Goal: Task Accomplishment & Management: Use online tool/utility

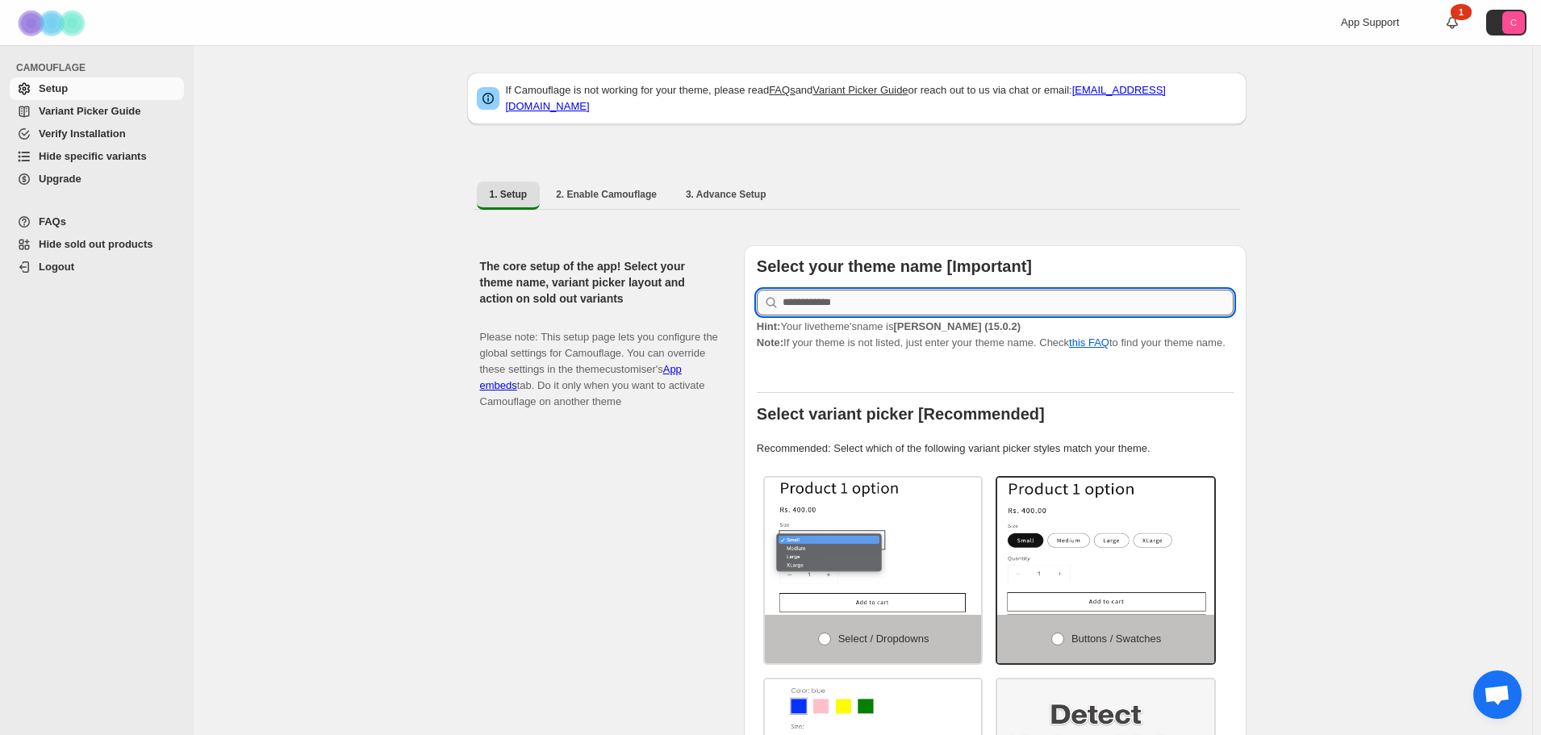
click at [949, 295] on input "text" at bounding box center [1008, 303] width 451 height 26
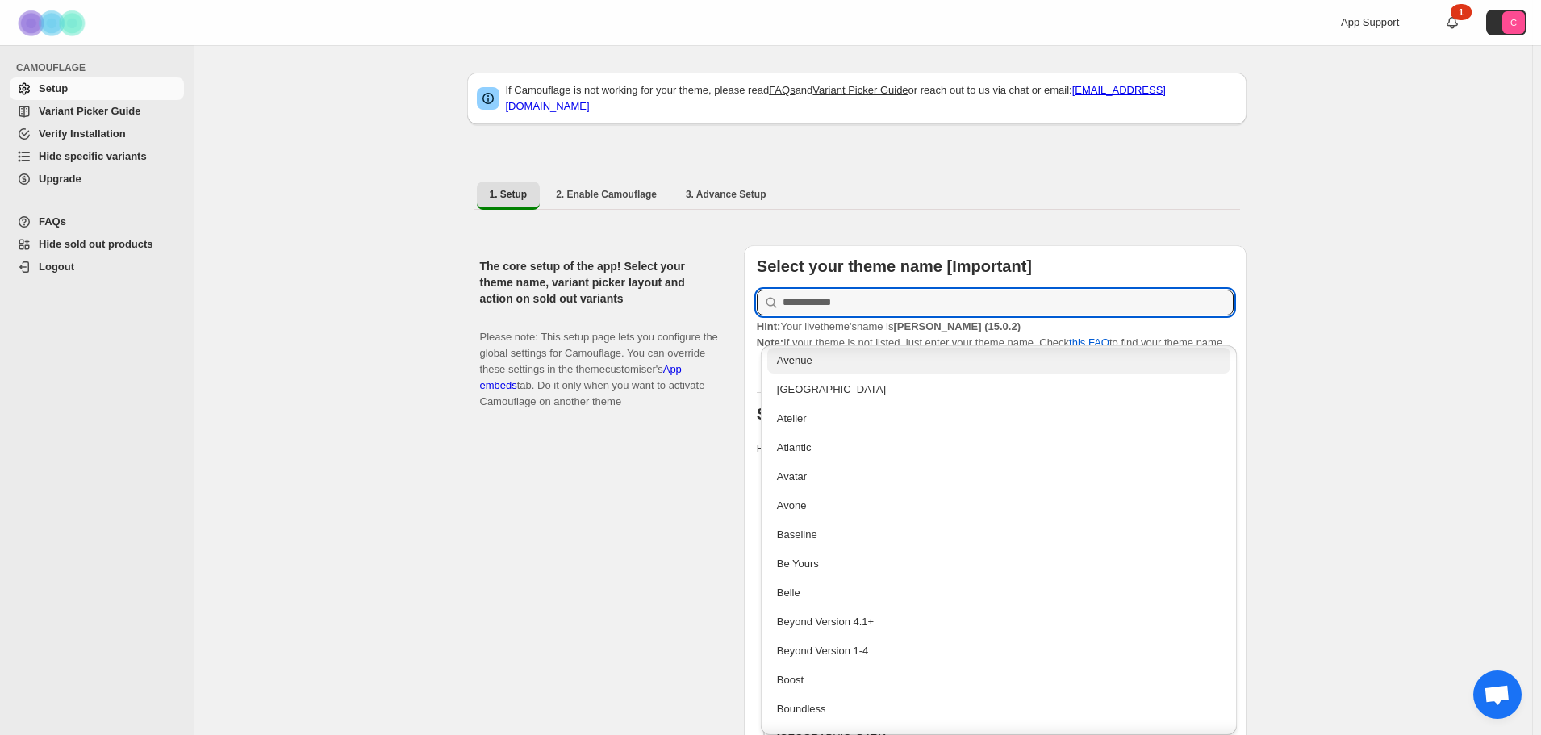
scroll to position [403, 0]
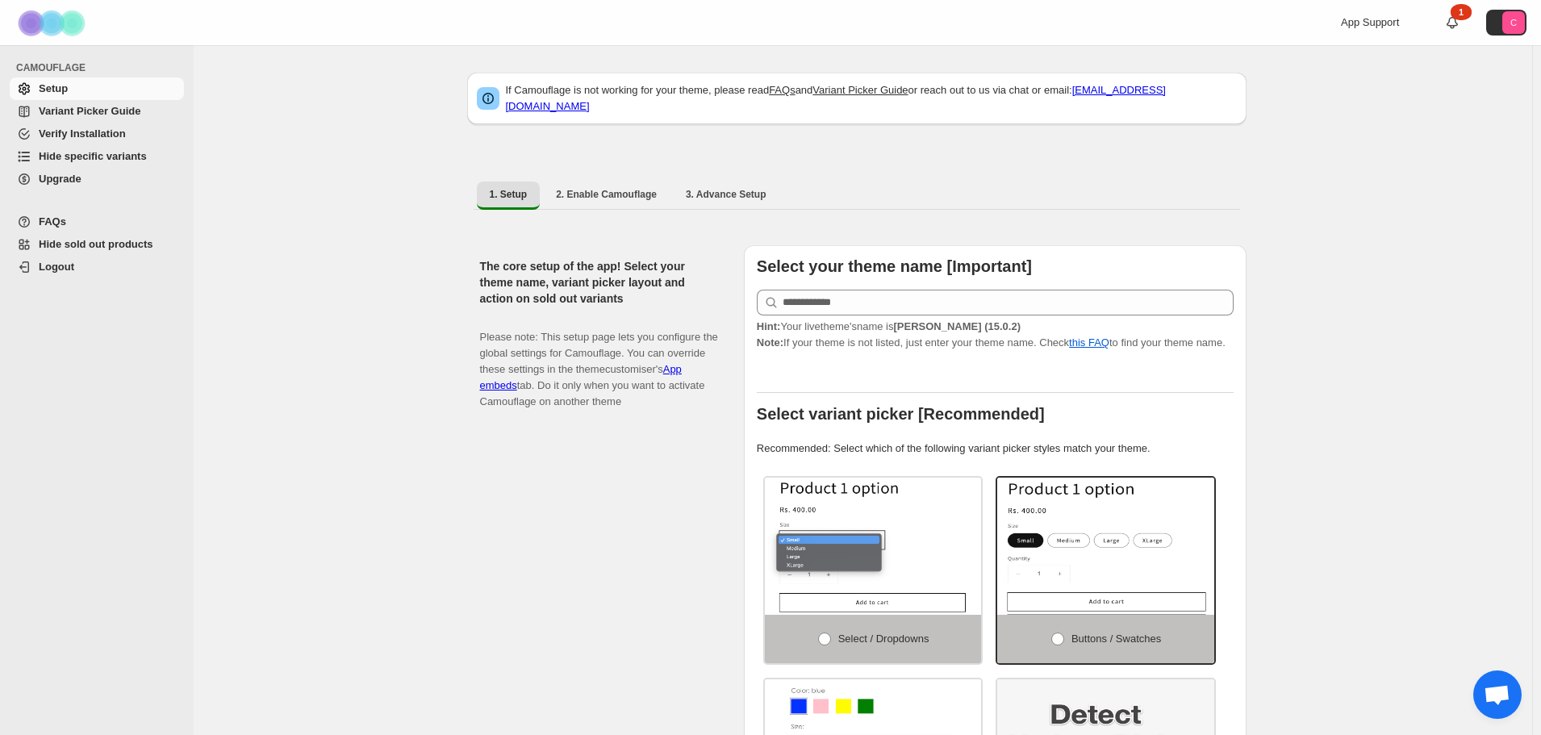
click at [593, 518] on div "The core setup of the app! Select your theme name, variant picker layout and ac…" at bounding box center [605, 580] width 251 height 670
click at [85, 150] on span "Hide specific variants" at bounding box center [93, 156] width 108 height 12
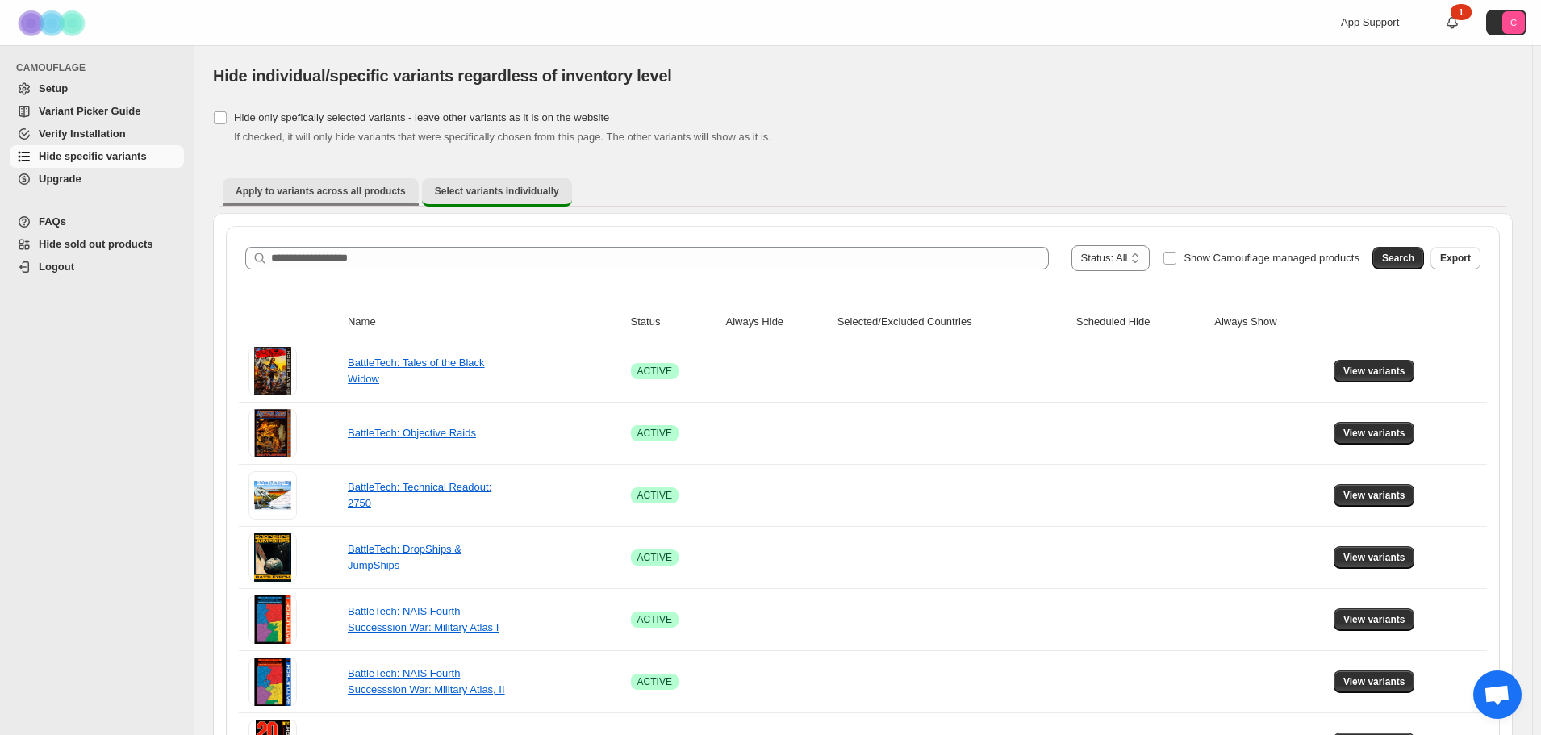
click at [274, 195] on span "Apply to variants across all products" at bounding box center [321, 191] width 170 height 13
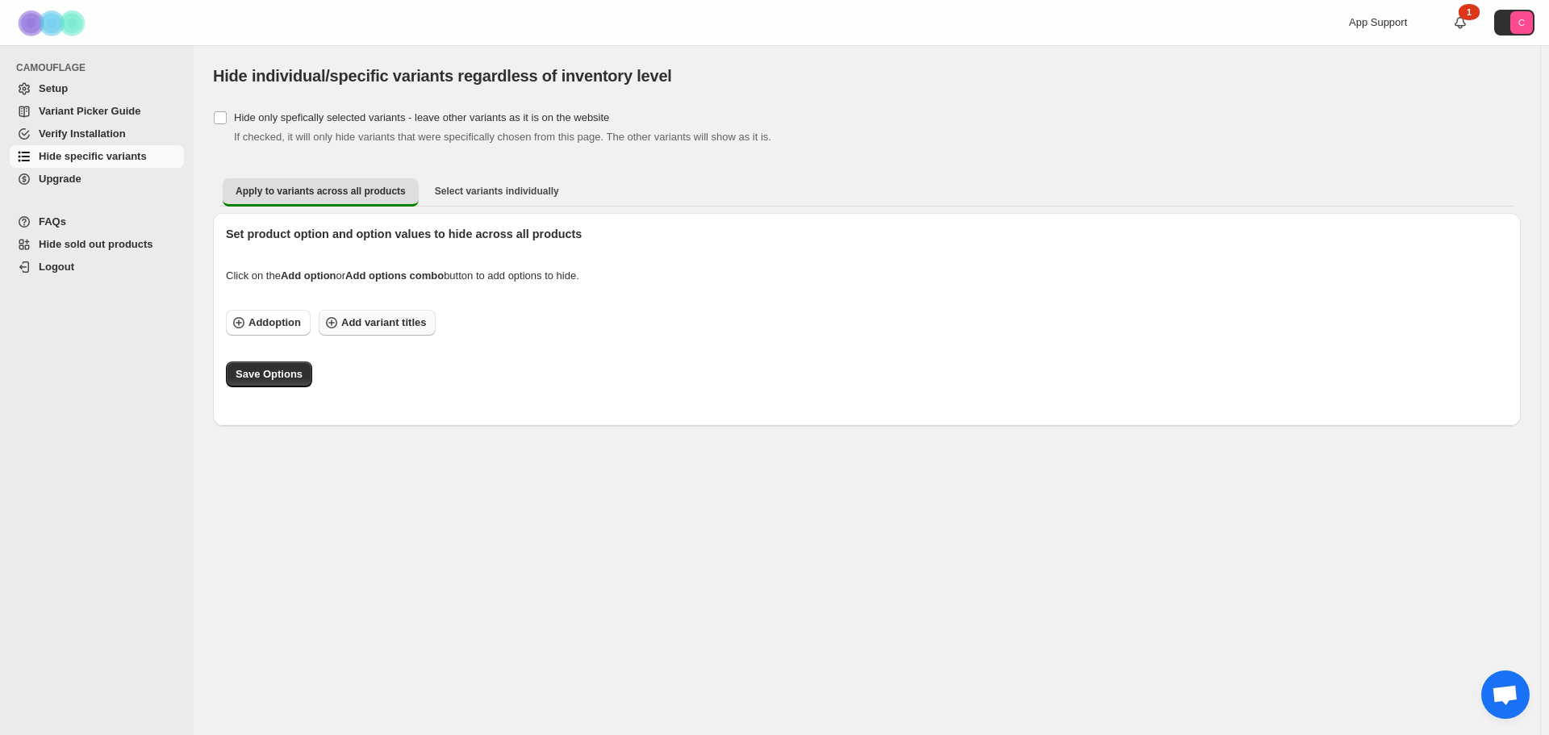
click at [334, 320] on icon "button" at bounding box center [332, 323] width 16 height 16
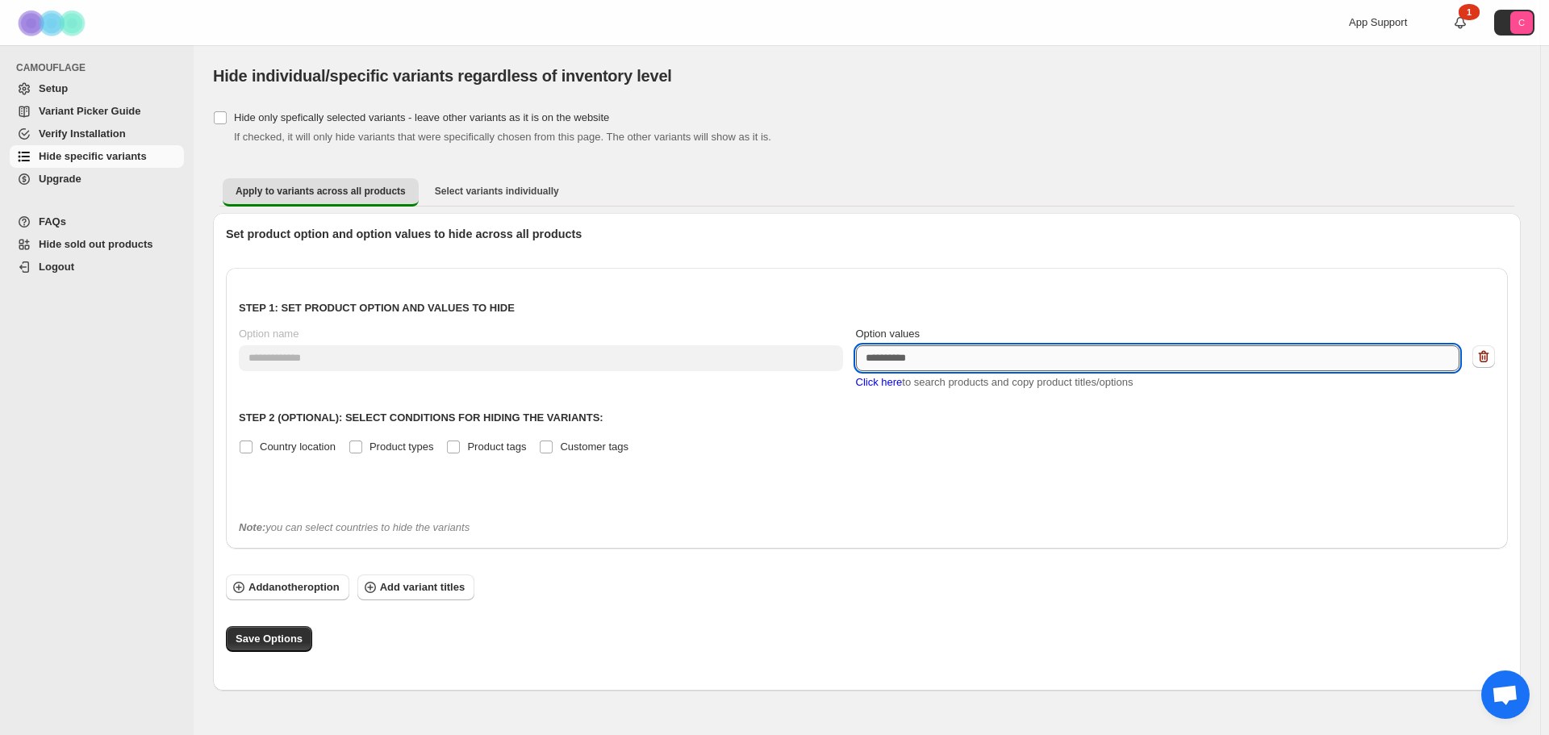
click at [990, 360] on textarea "Option values" at bounding box center [1158, 358] width 604 height 26
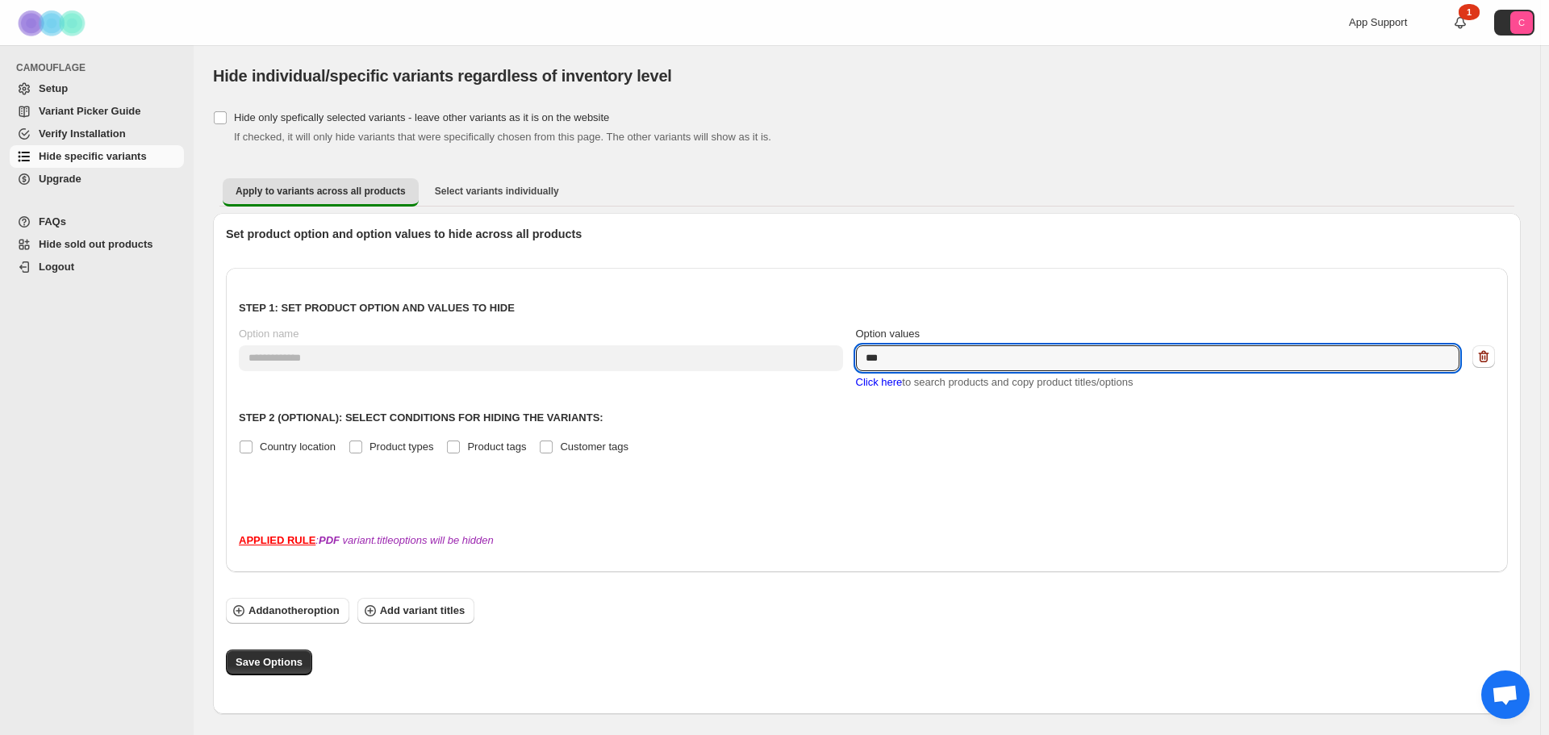
type textarea "***"
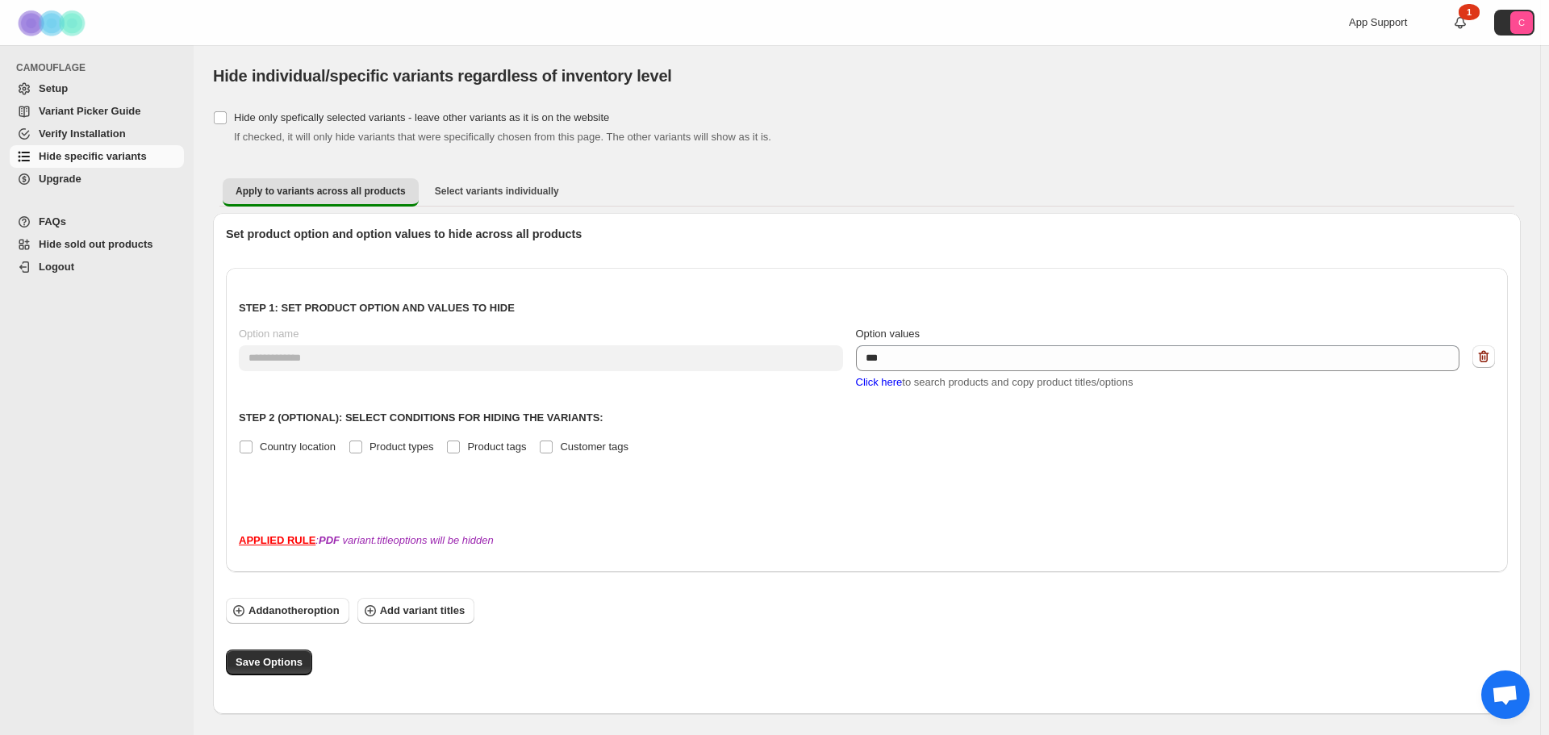
click at [874, 385] on span "Click here" at bounding box center [879, 382] width 47 height 12
drag, startPoint x: 650, startPoint y: 477, endPoint x: 563, endPoint y: 517, distance: 96.0
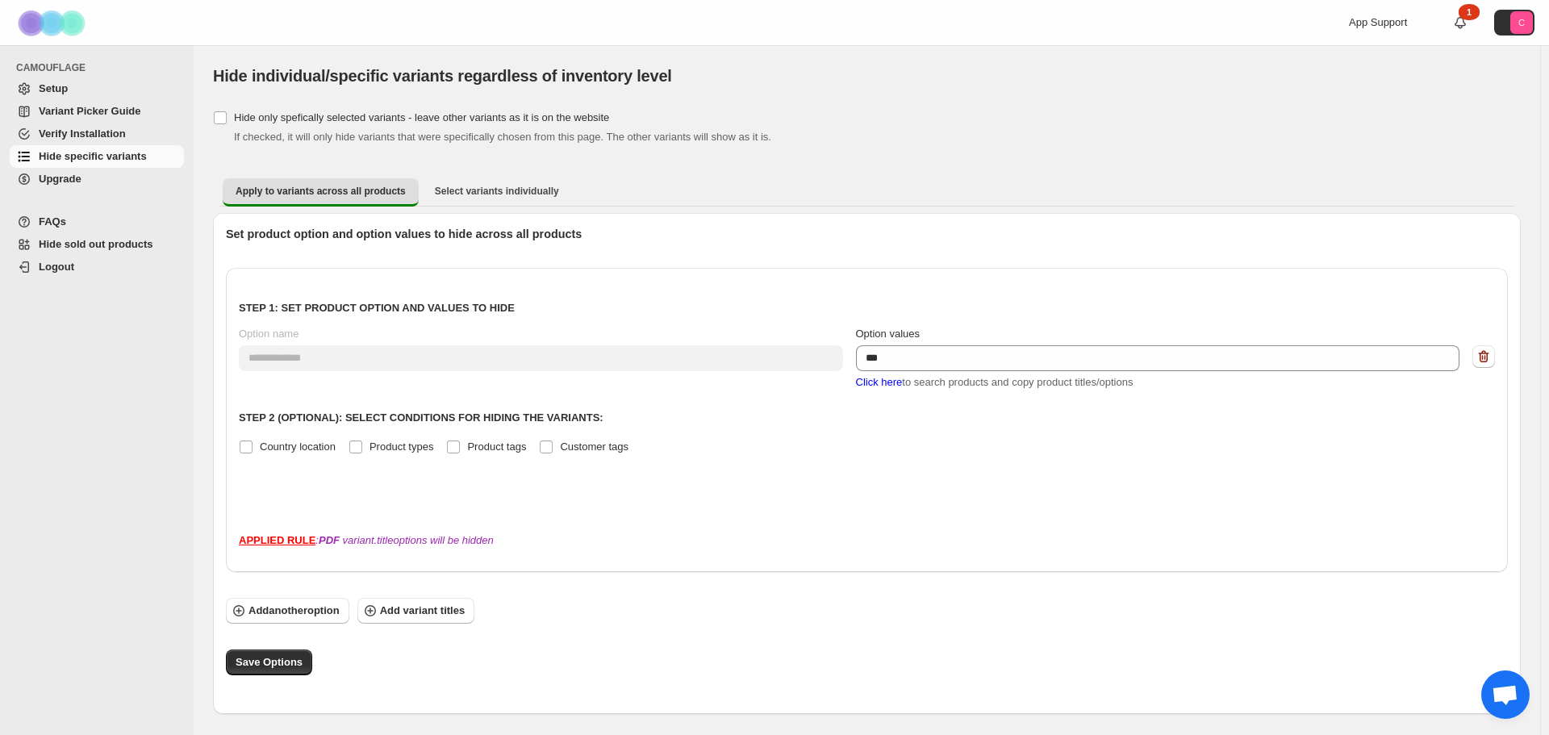
click at [647, 474] on div "**********" at bounding box center [867, 394] width 1256 height 226
click at [357, 544] on div "APPLIED RULE : PDF variant.title options will be hidden" at bounding box center [867, 541] width 1256 height 16
click at [329, 546] on b "PDF" at bounding box center [329, 540] width 21 height 12
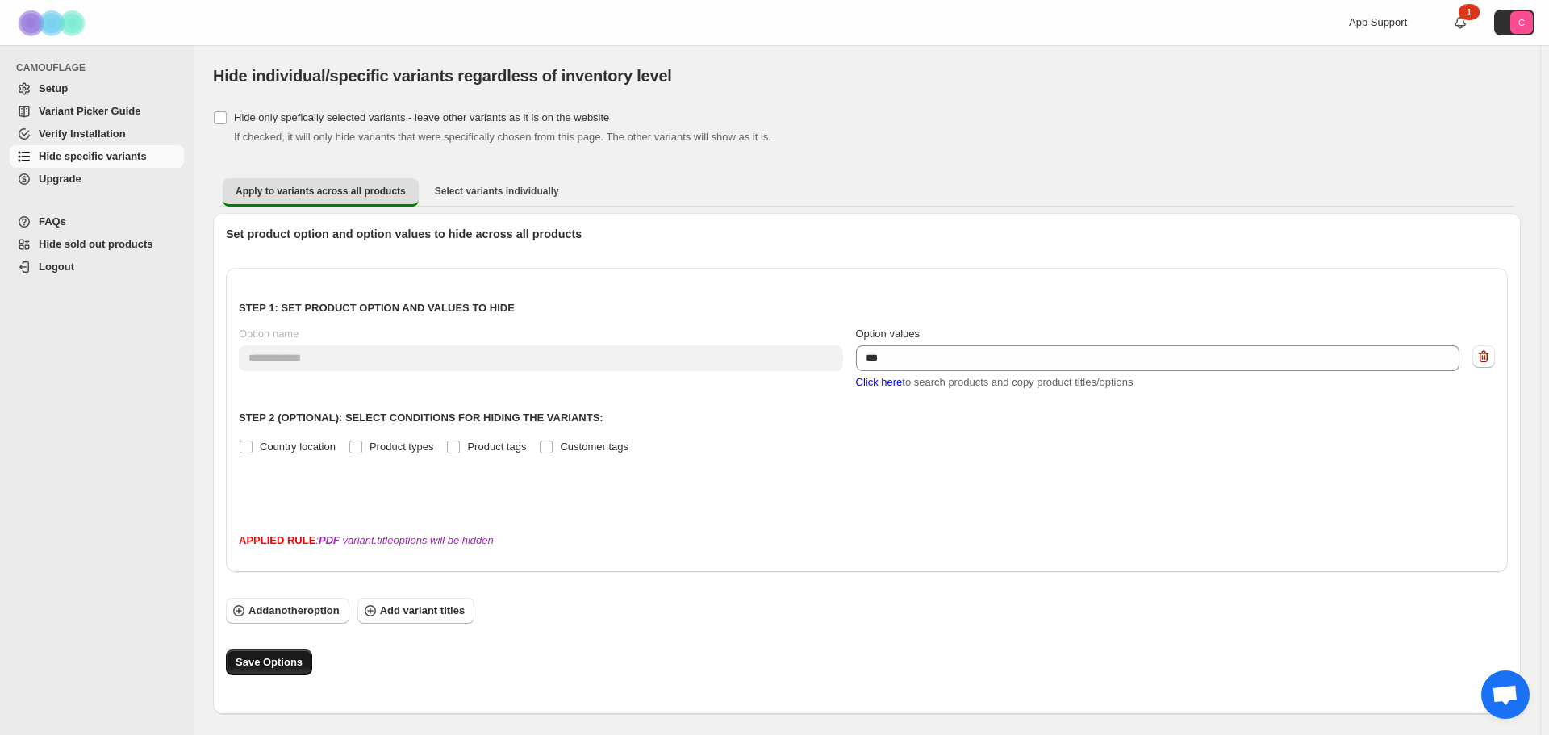
click at [272, 658] on span "Save Options" at bounding box center [269, 662] width 67 height 16
click at [577, 452] on span "Customer tags" at bounding box center [594, 447] width 69 height 12
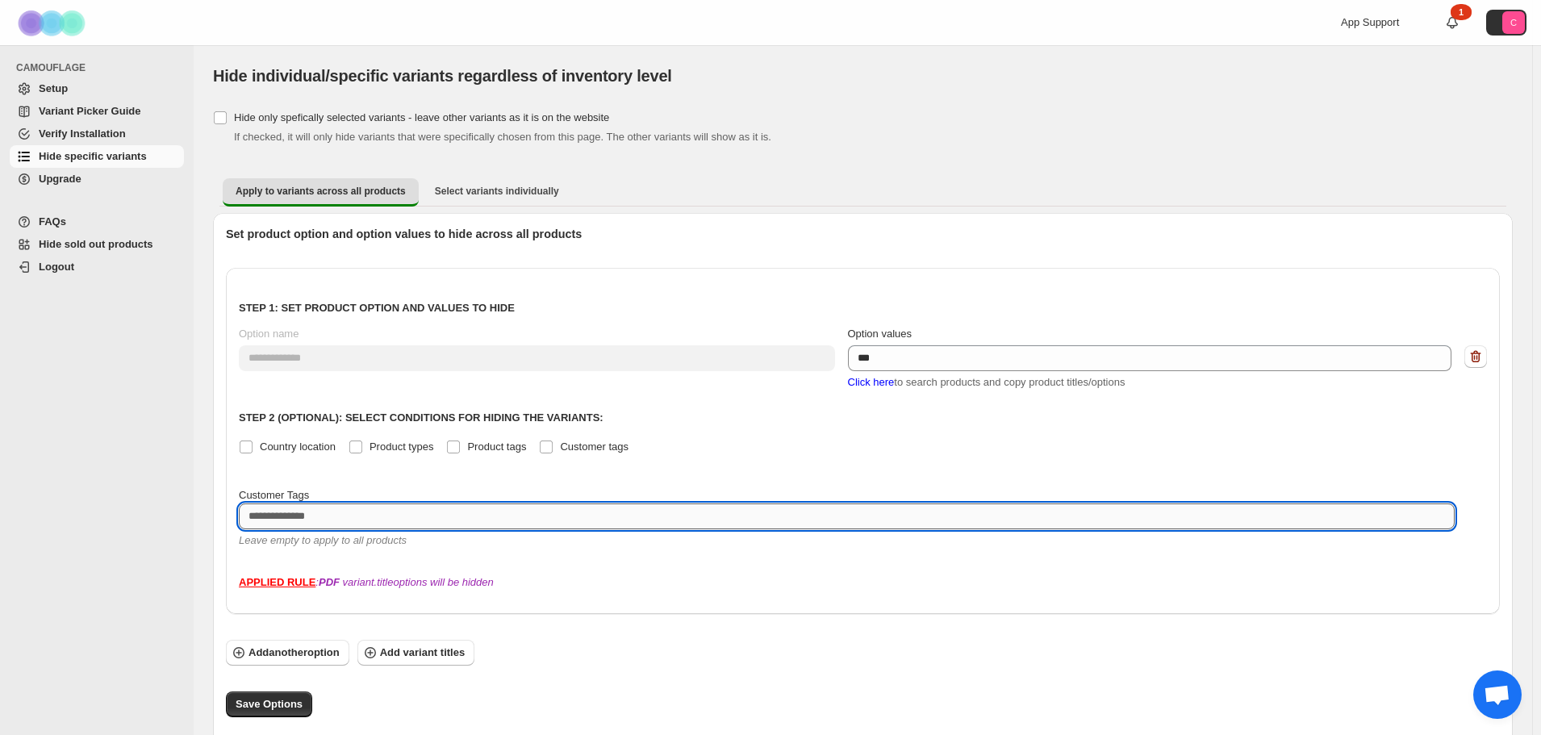
click at [323, 521] on textarea at bounding box center [847, 517] width 1216 height 26
click at [339, 528] on textarea at bounding box center [847, 517] width 1216 height 26
paste textarea "***"
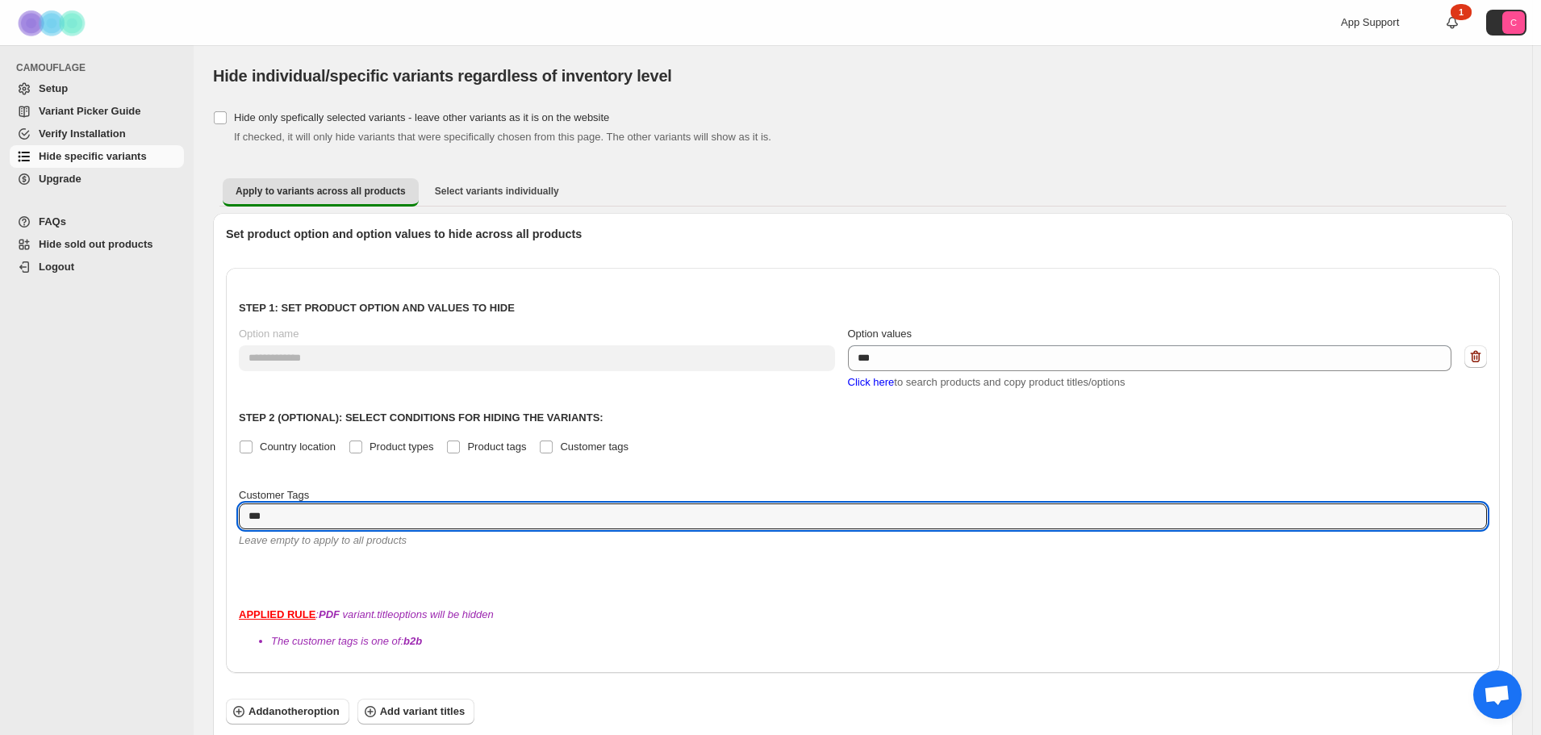
type textarea "***"
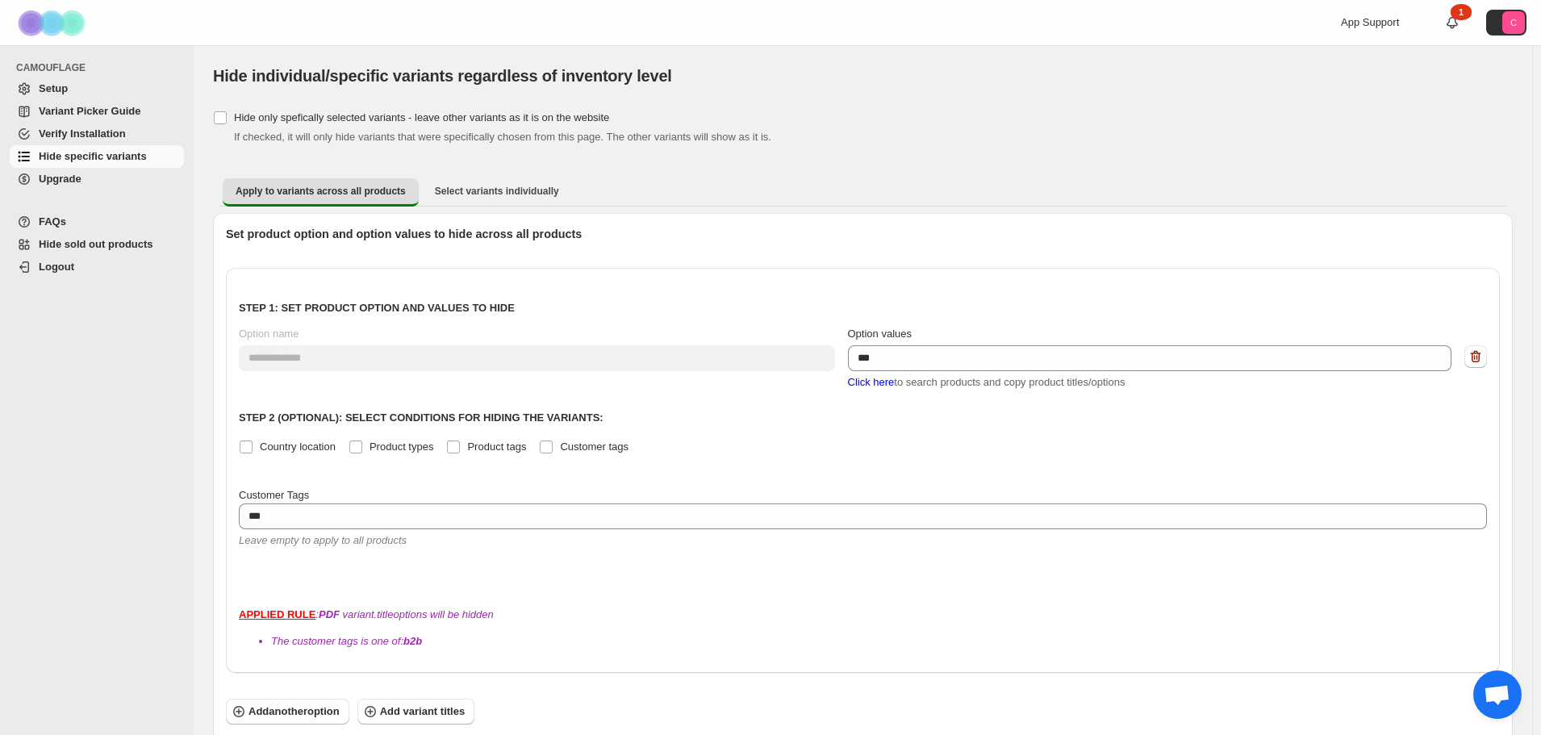
click at [629, 403] on div "**********" at bounding box center [863, 431] width 1248 height 300
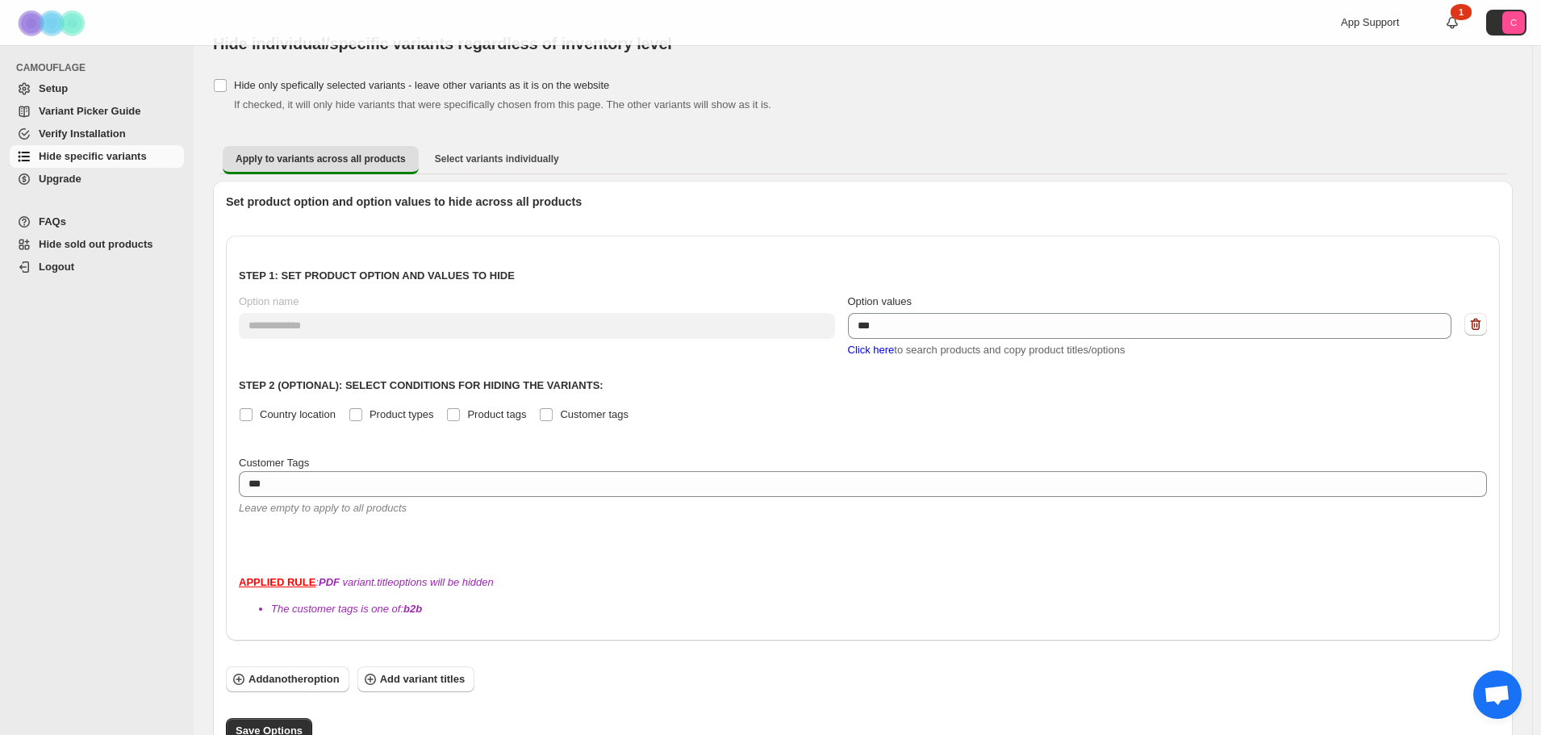
scroll to position [48, 0]
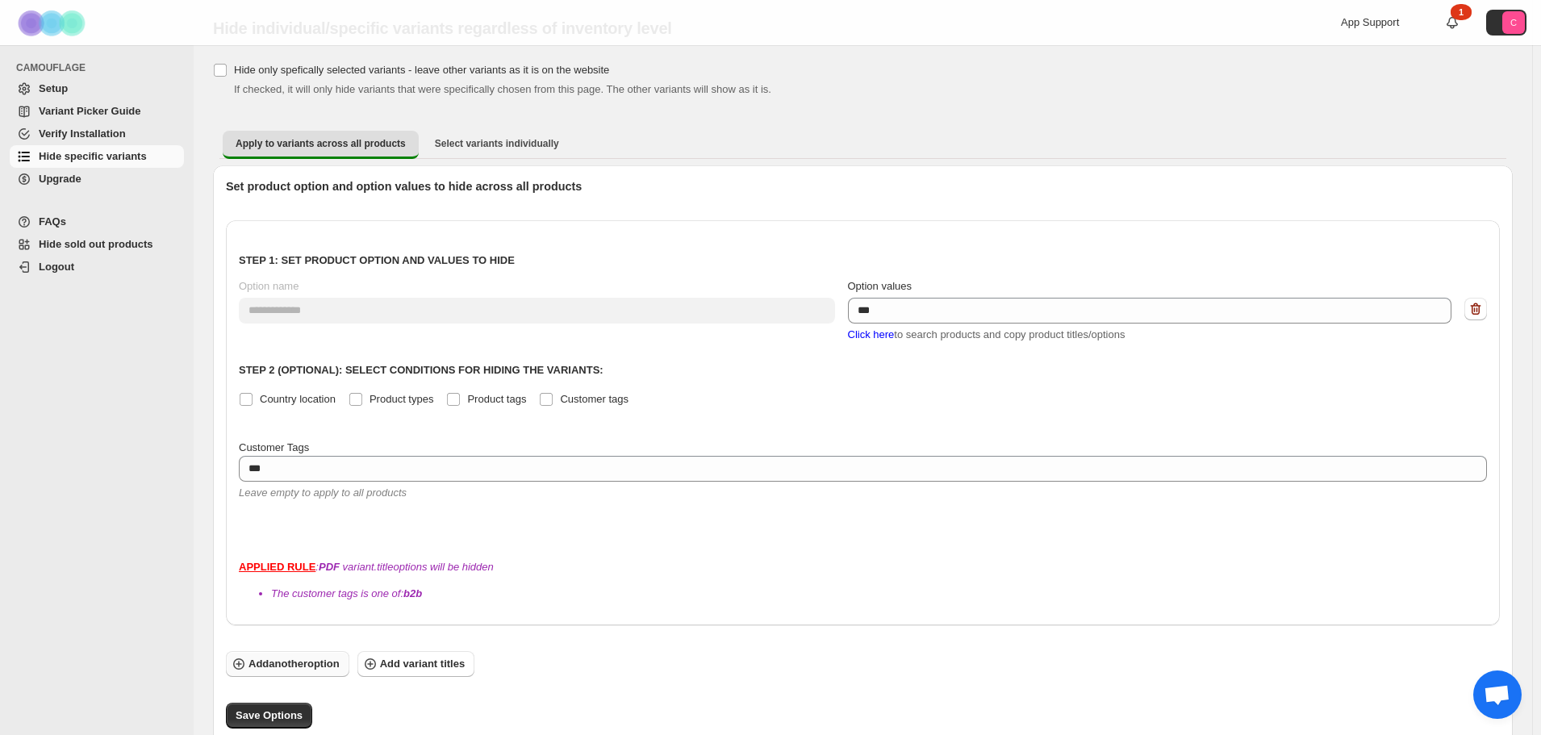
click at [325, 656] on span "Add another option" at bounding box center [294, 664] width 91 height 16
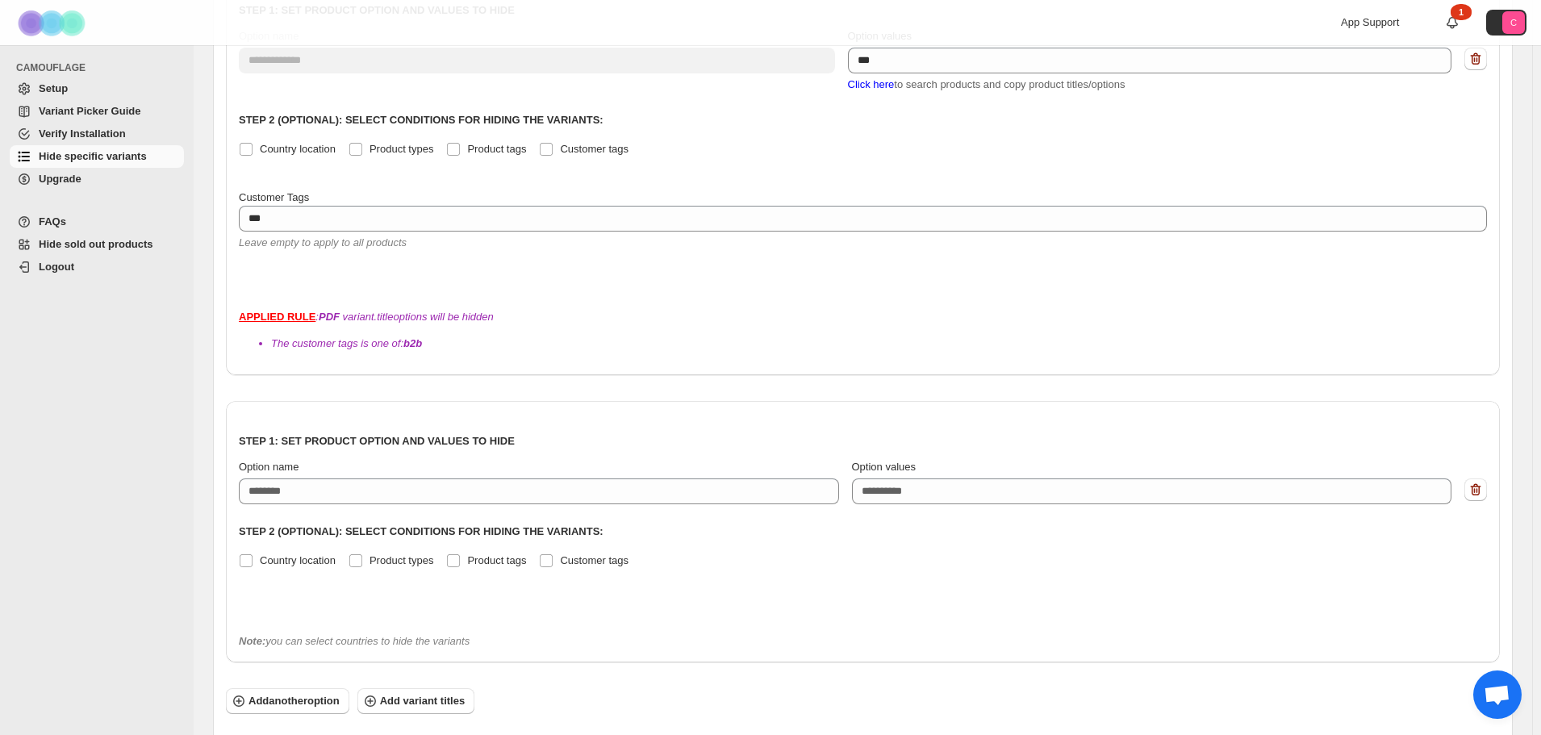
scroll to position [335, 0]
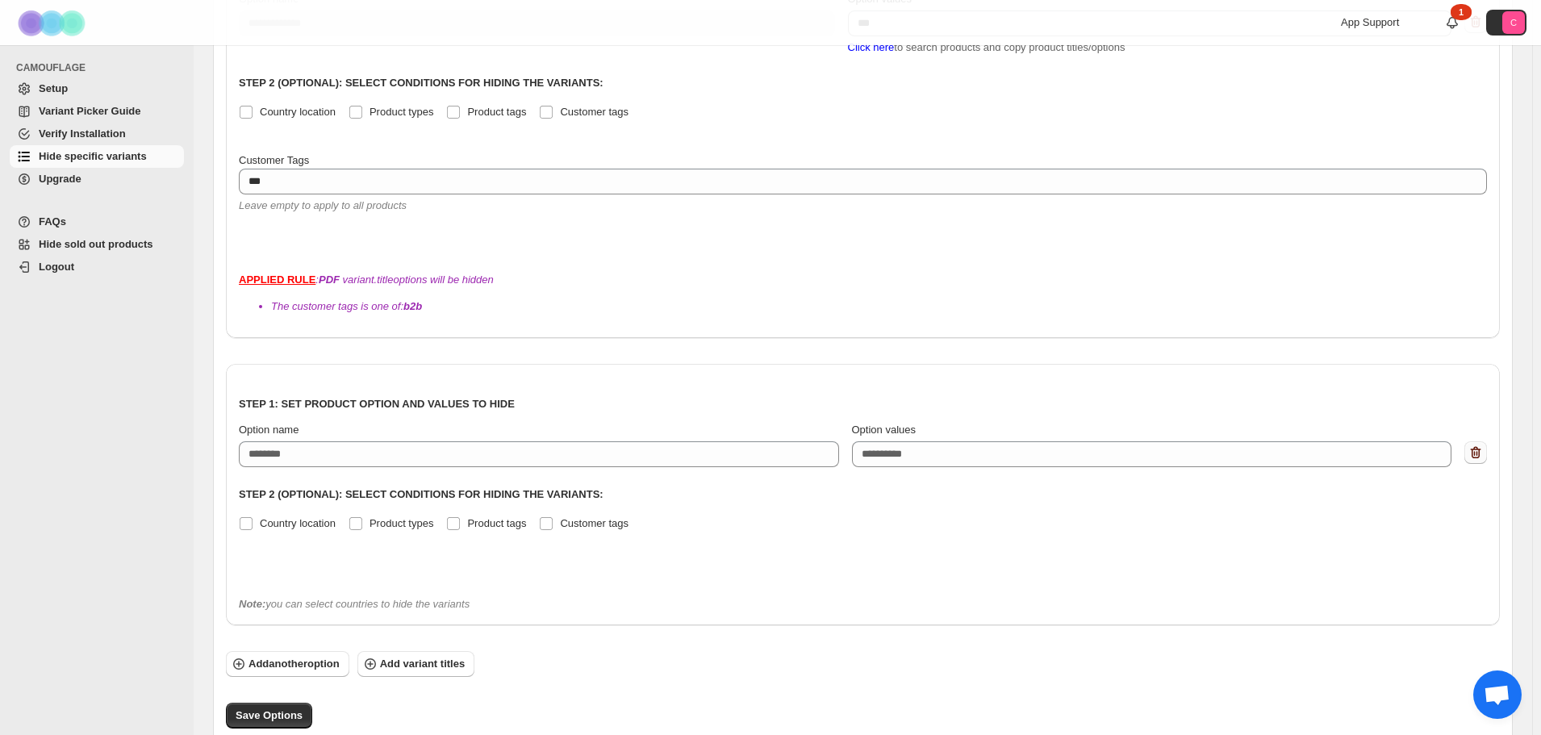
click at [1483, 445] on icon "button" at bounding box center [1476, 453] width 16 height 16
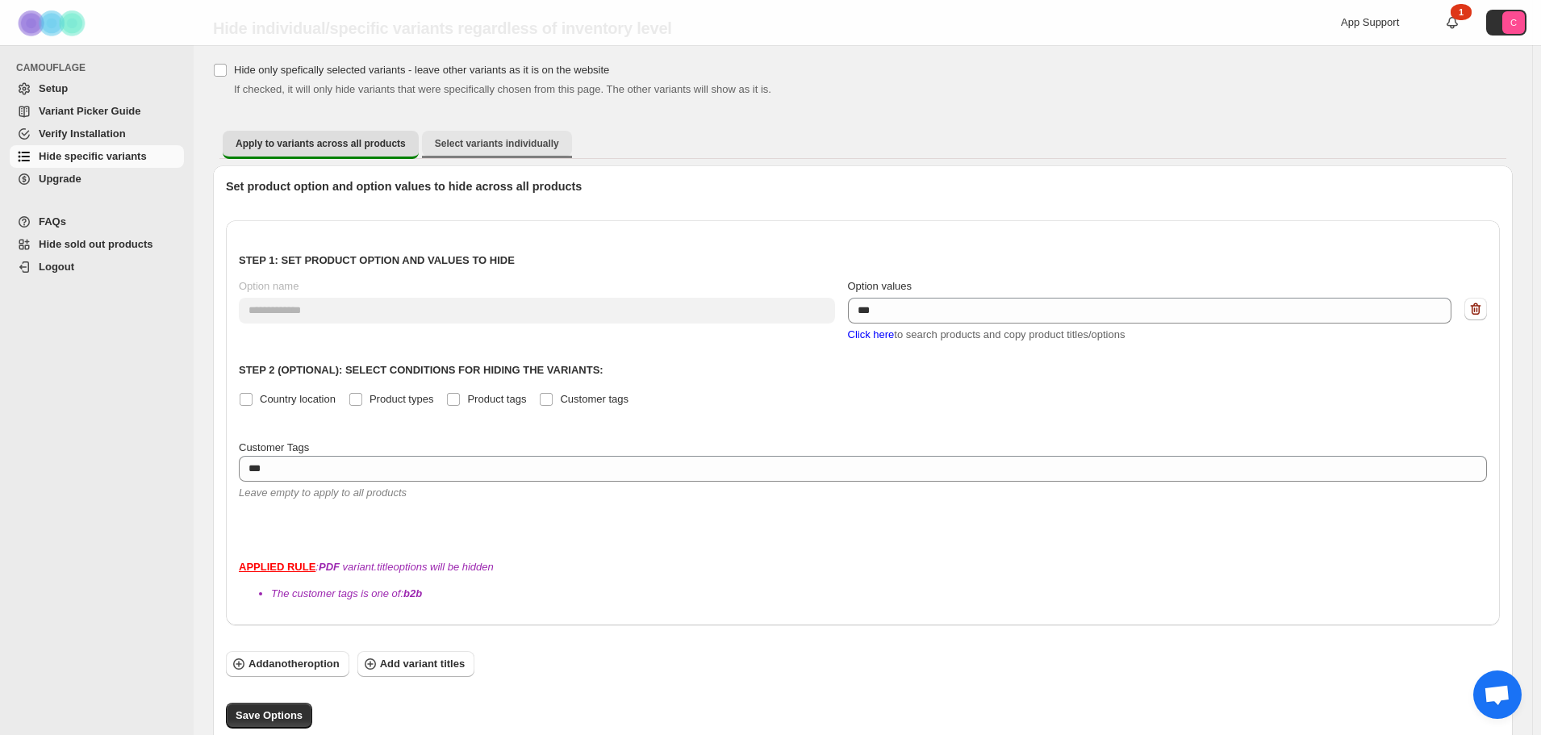
click at [503, 148] on span "Select variants individually" at bounding box center [497, 143] width 124 height 13
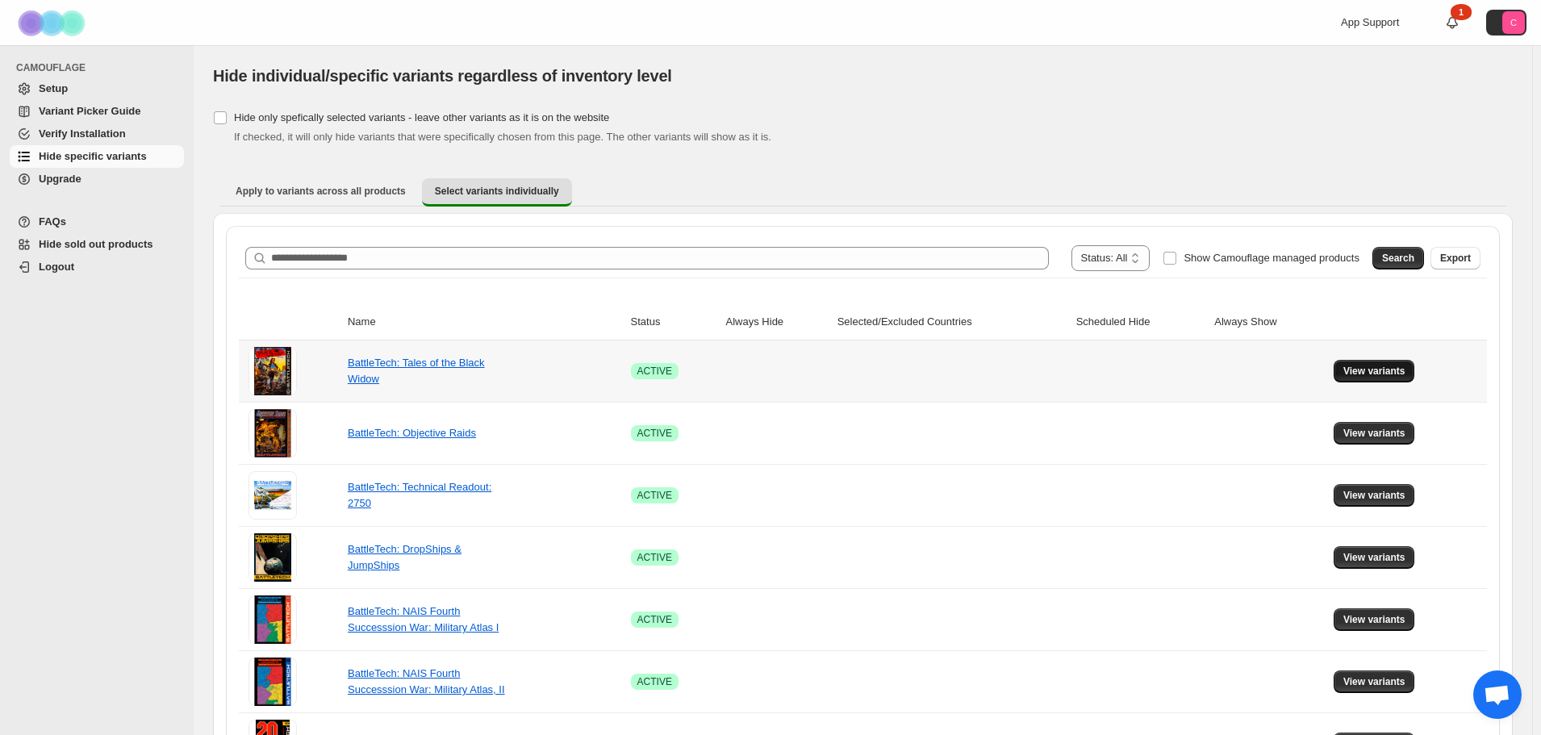
click at [1344, 369] on button "View variants" at bounding box center [1375, 371] width 82 height 23
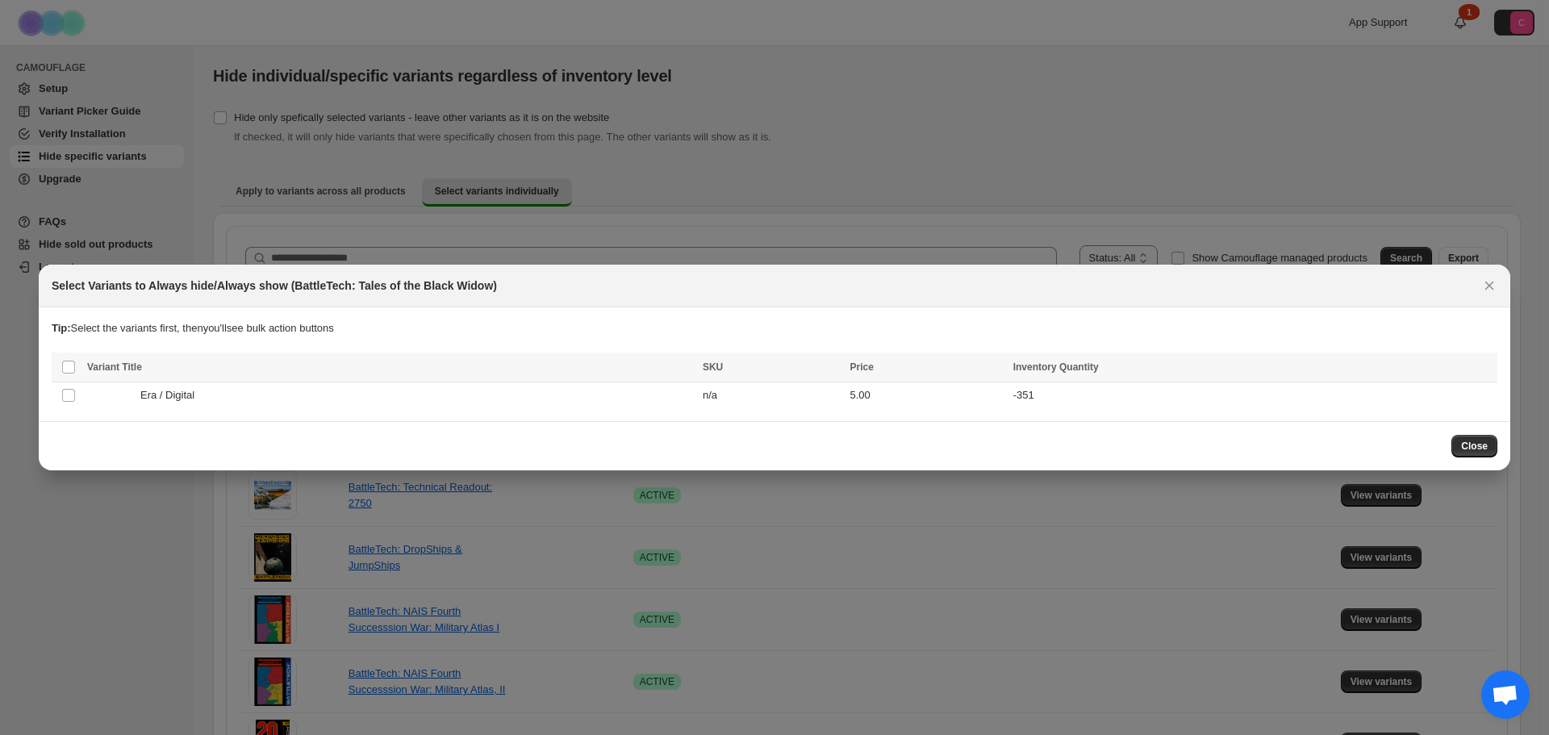
click at [152, 516] on div at bounding box center [774, 367] width 1549 height 735
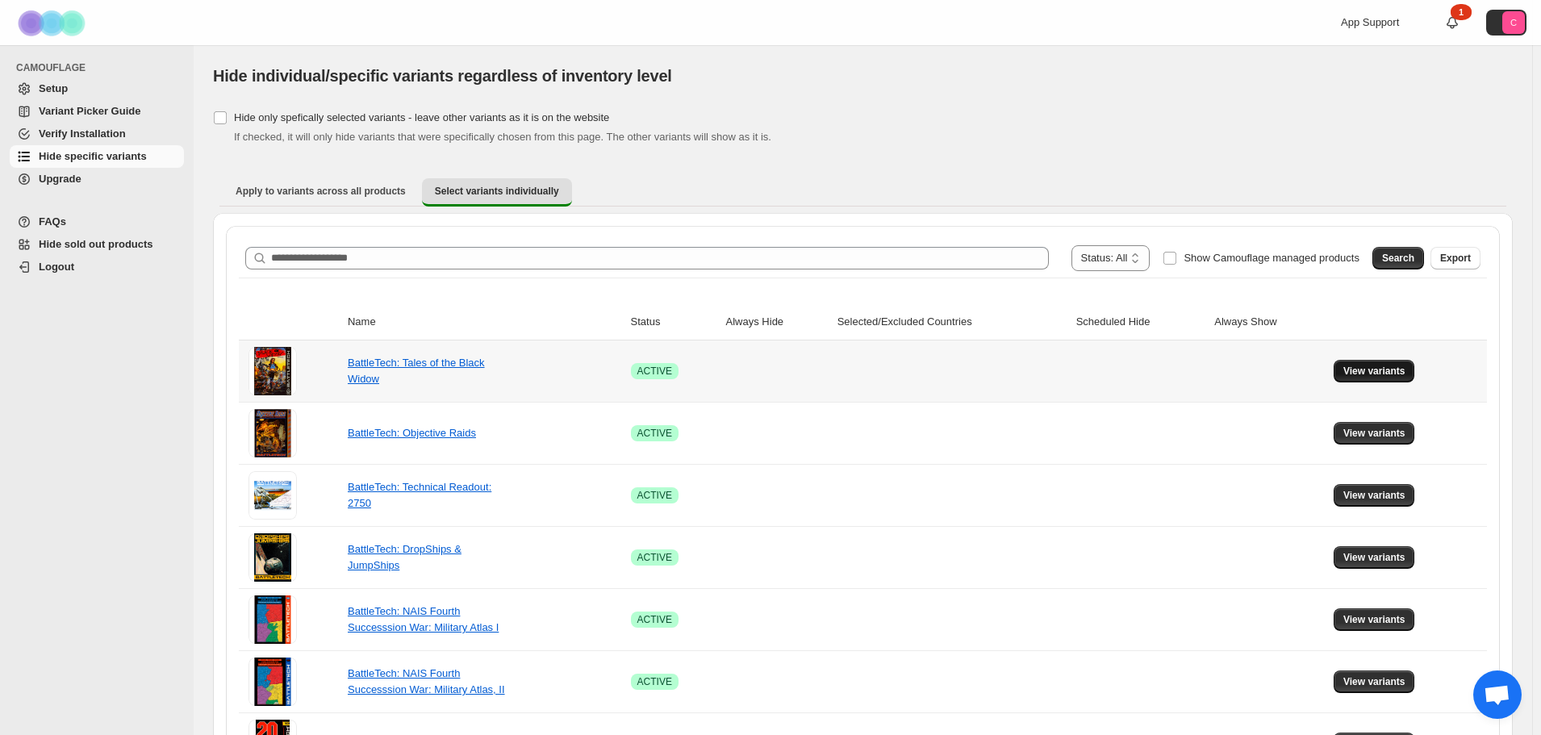
click at [1356, 360] on button "View variants" at bounding box center [1375, 371] width 82 height 23
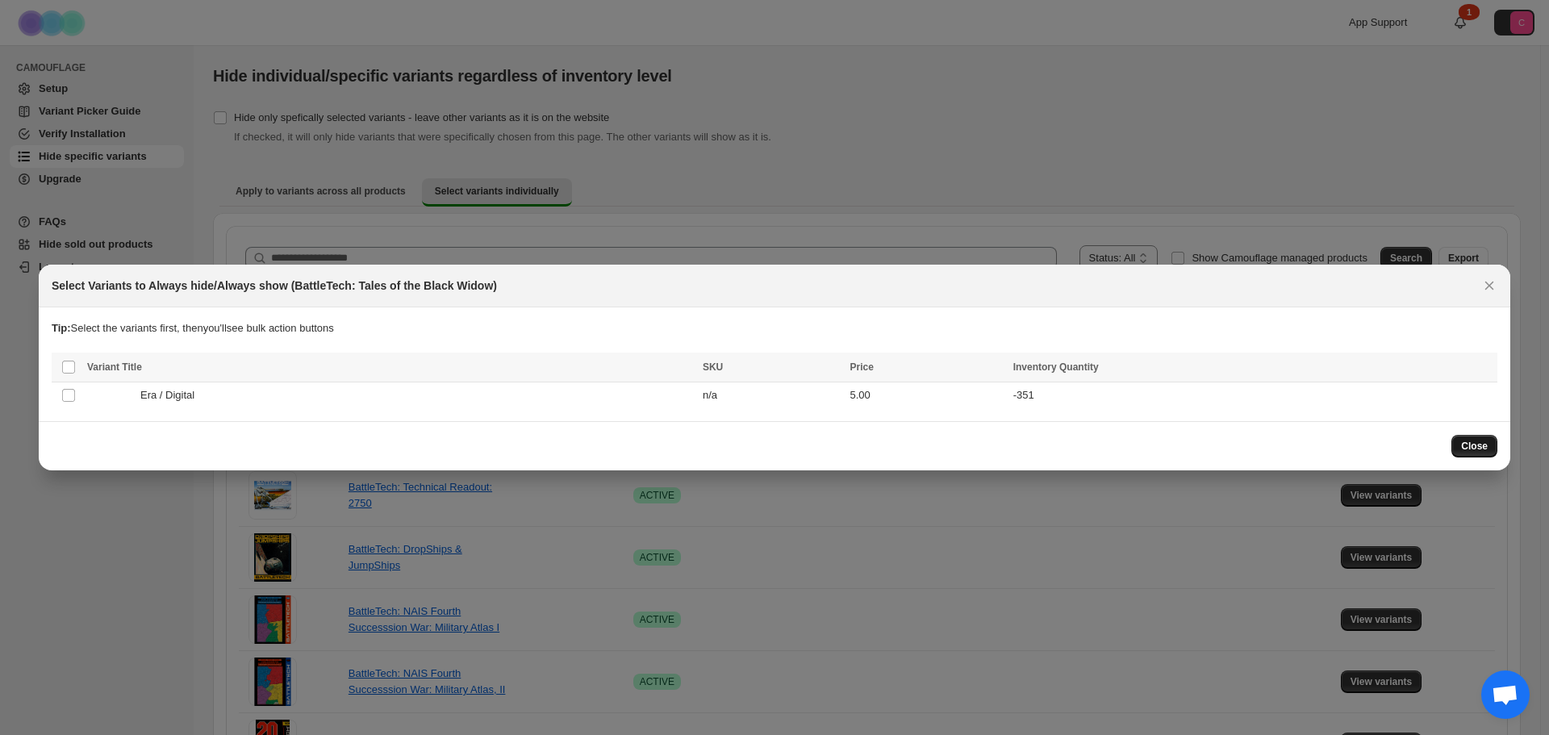
click at [1469, 446] on span "Close" at bounding box center [1474, 446] width 27 height 13
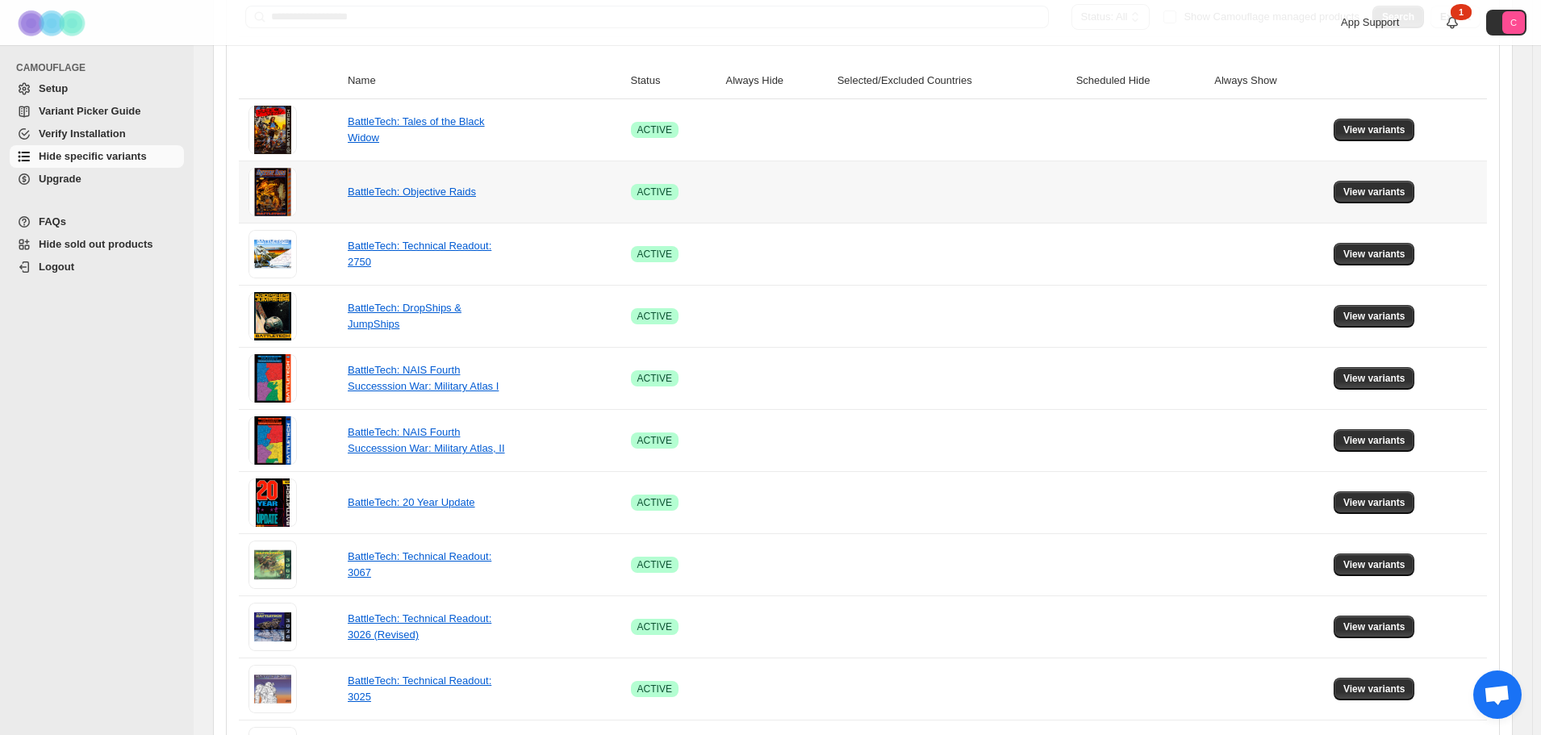
scroll to position [81, 0]
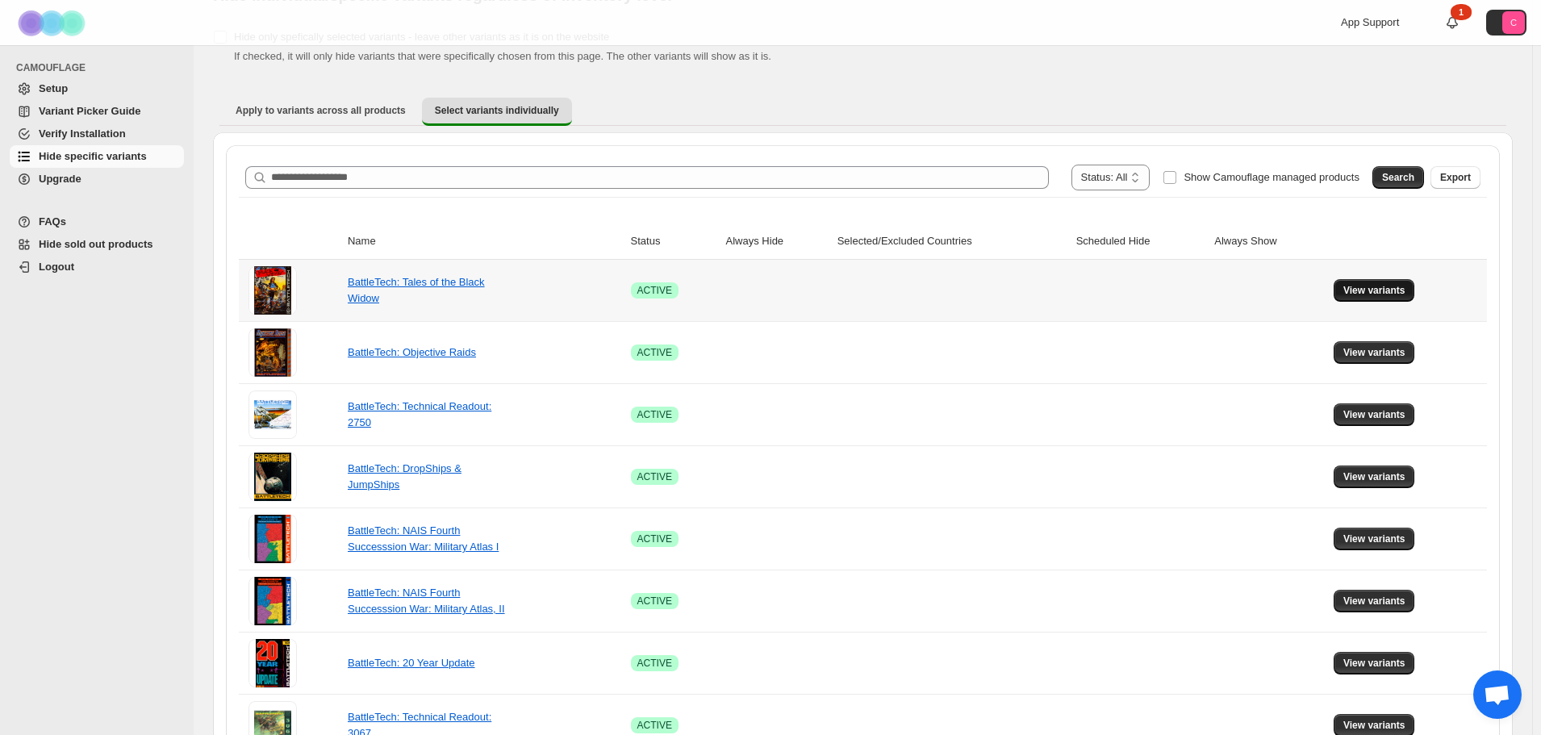
click at [1406, 293] on span "View variants" at bounding box center [1375, 290] width 62 height 13
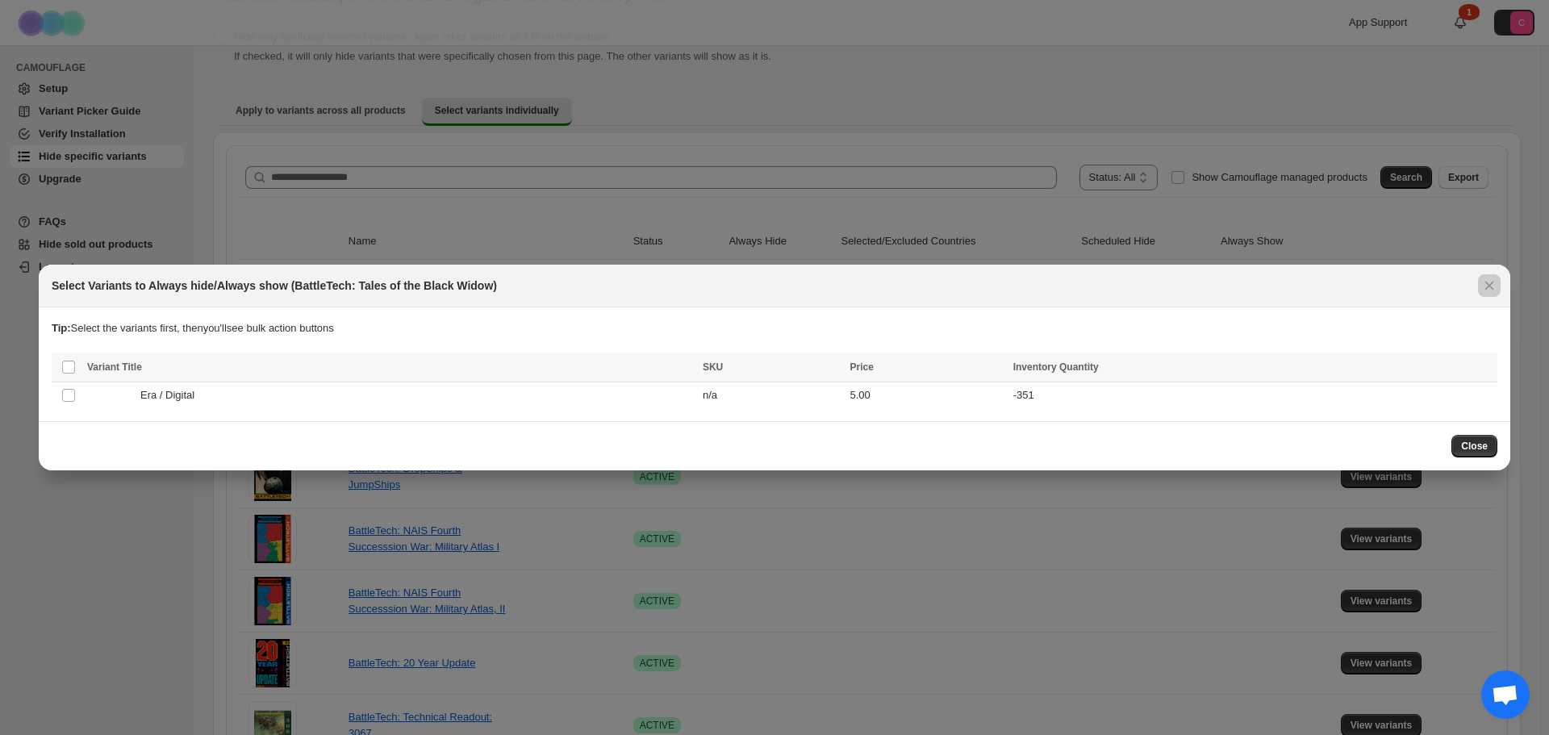
click at [1014, 130] on div at bounding box center [774, 367] width 1549 height 735
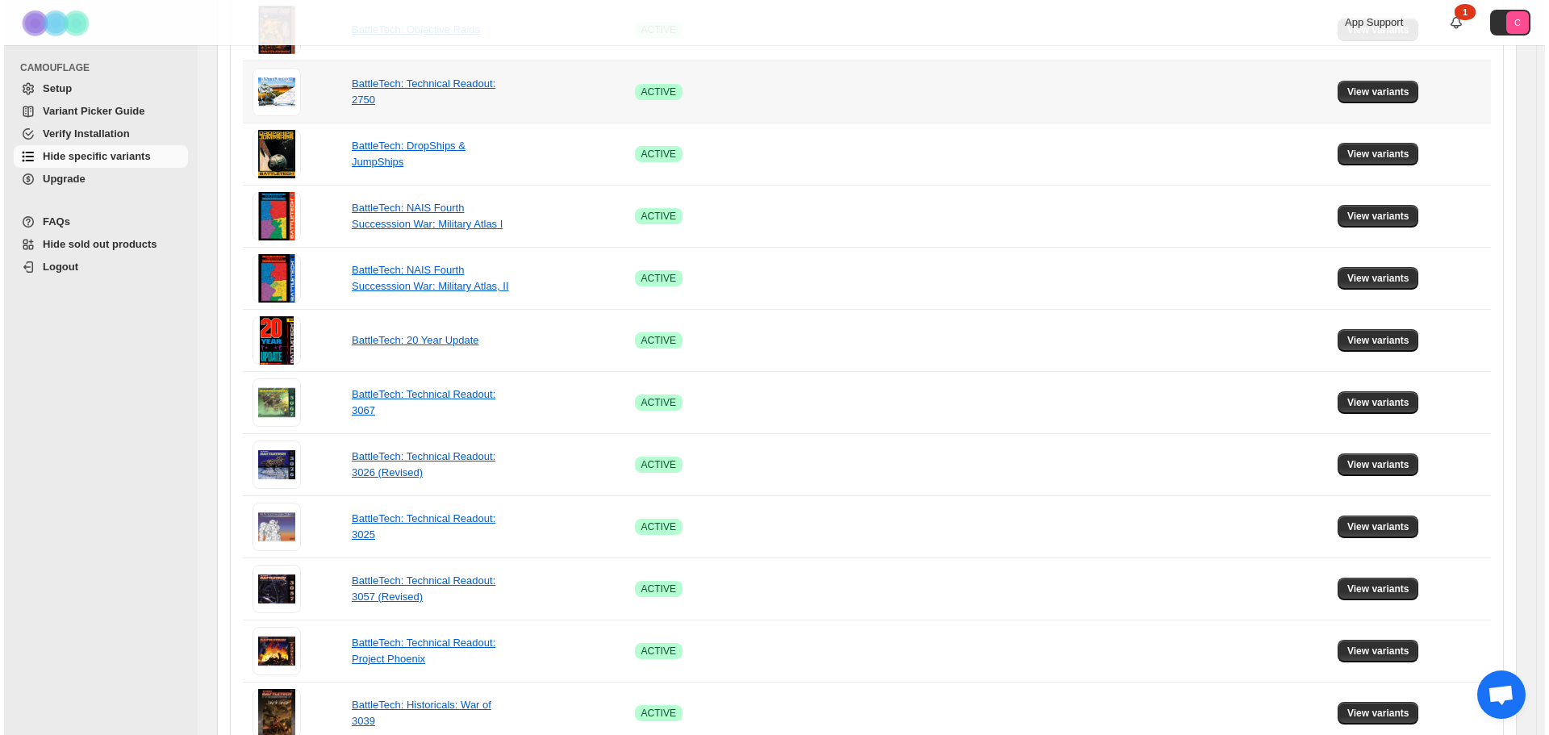
scroll to position [0, 0]
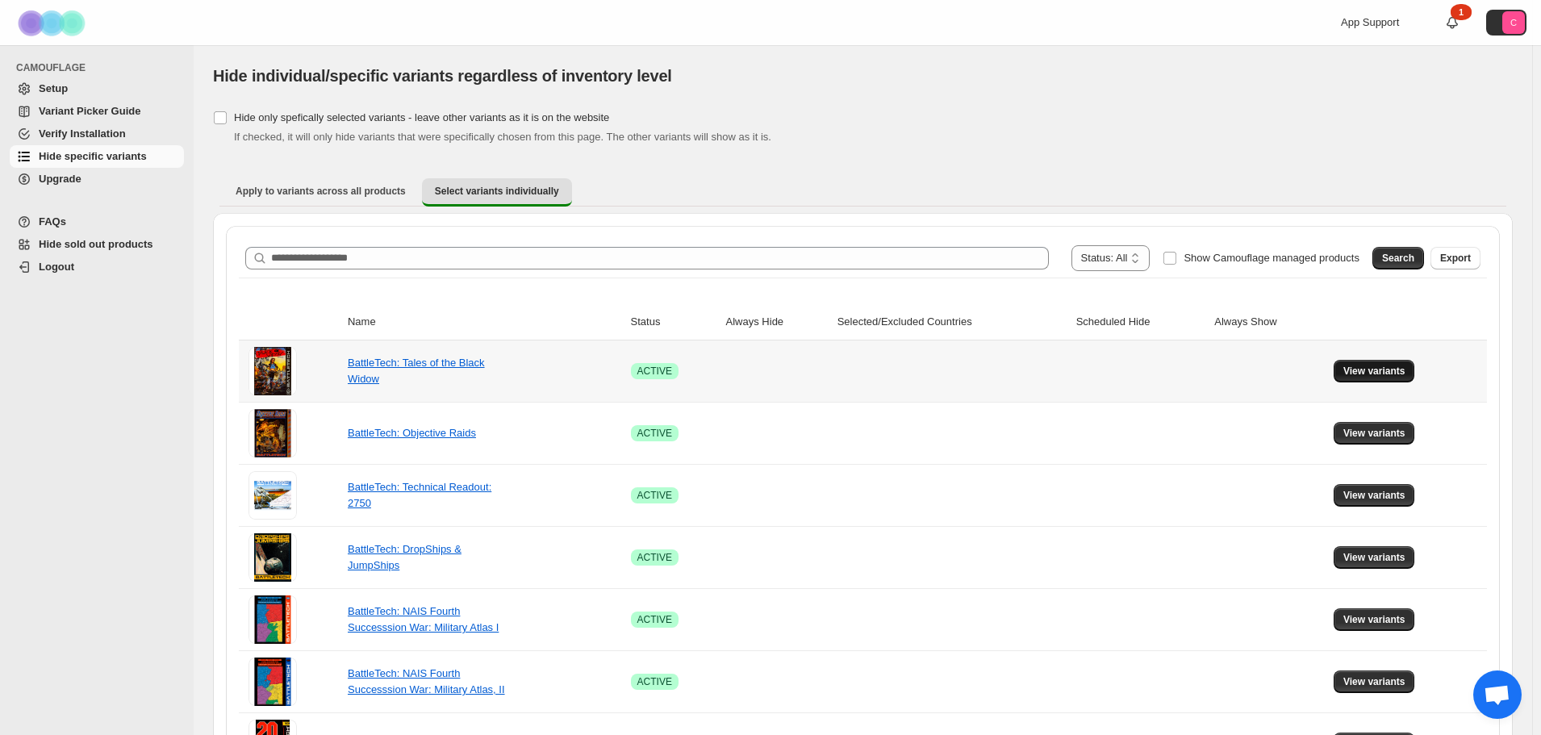
click at [1365, 363] on button "View variants" at bounding box center [1375, 371] width 82 height 23
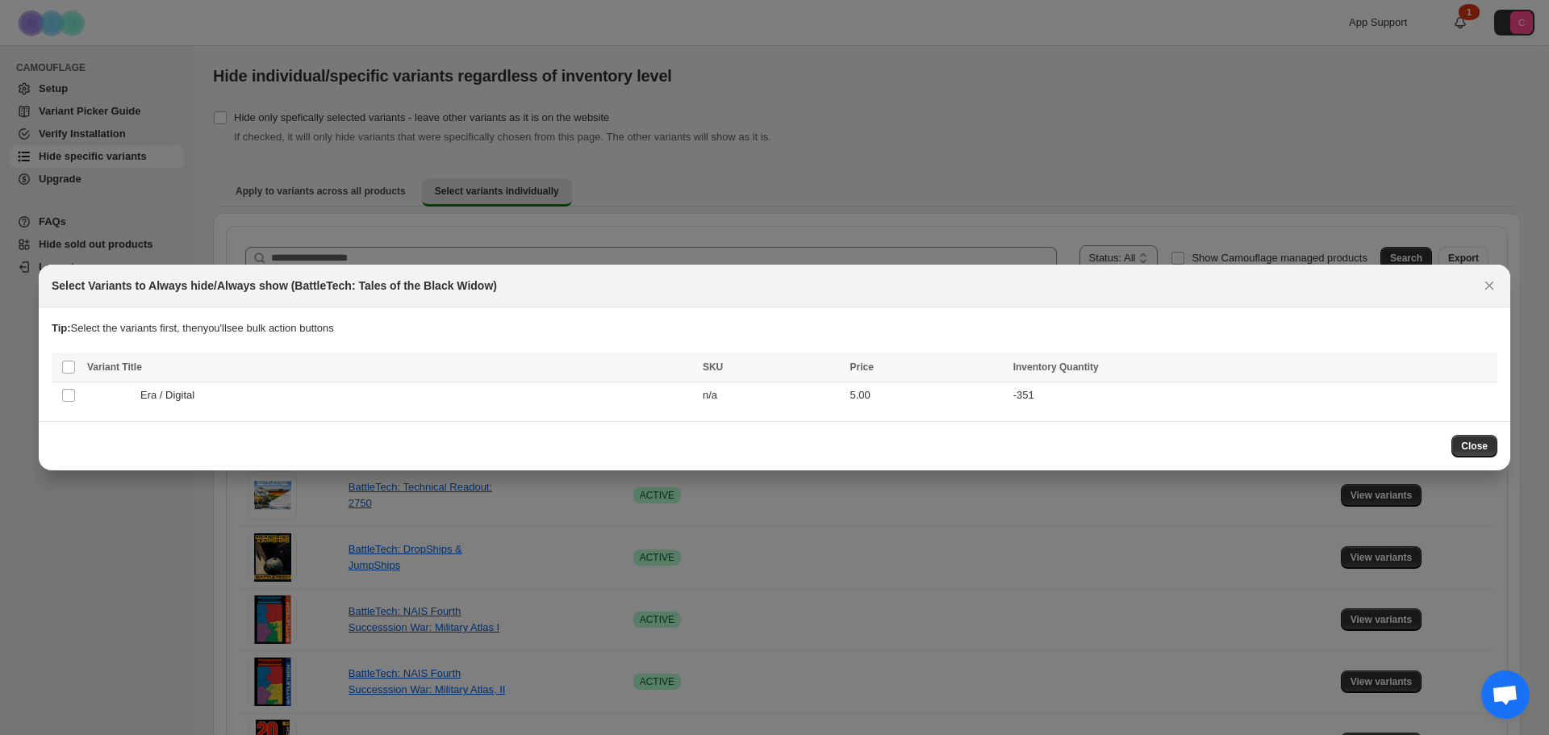
click at [305, 286] on h2 "Select Variants to Always hide/Always show (BattleTech: Tales of the Black Wido…" at bounding box center [274, 286] width 445 height 16
click at [479, 286] on h2 "Select Variants to Always hide/Always show (BattleTech: Tales of the Black Wido…" at bounding box center [274, 286] width 445 height 16
copy h2 "BattleTech: Tales of the Black Widow"
click at [98, 566] on div at bounding box center [774, 367] width 1549 height 735
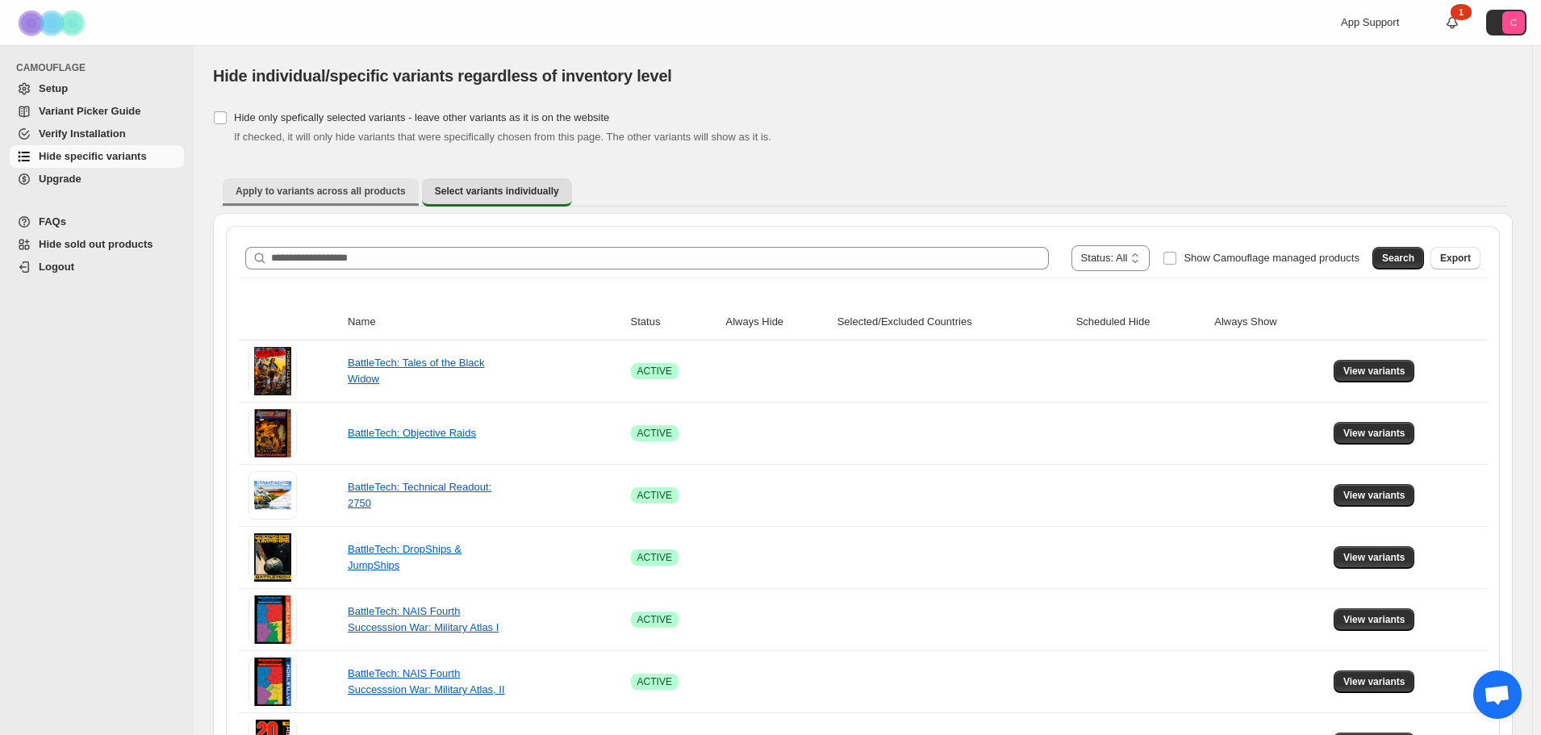
click at [309, 203] on button "Apply to variants across all products" at bounding box center [321, 191] width 196 height 26
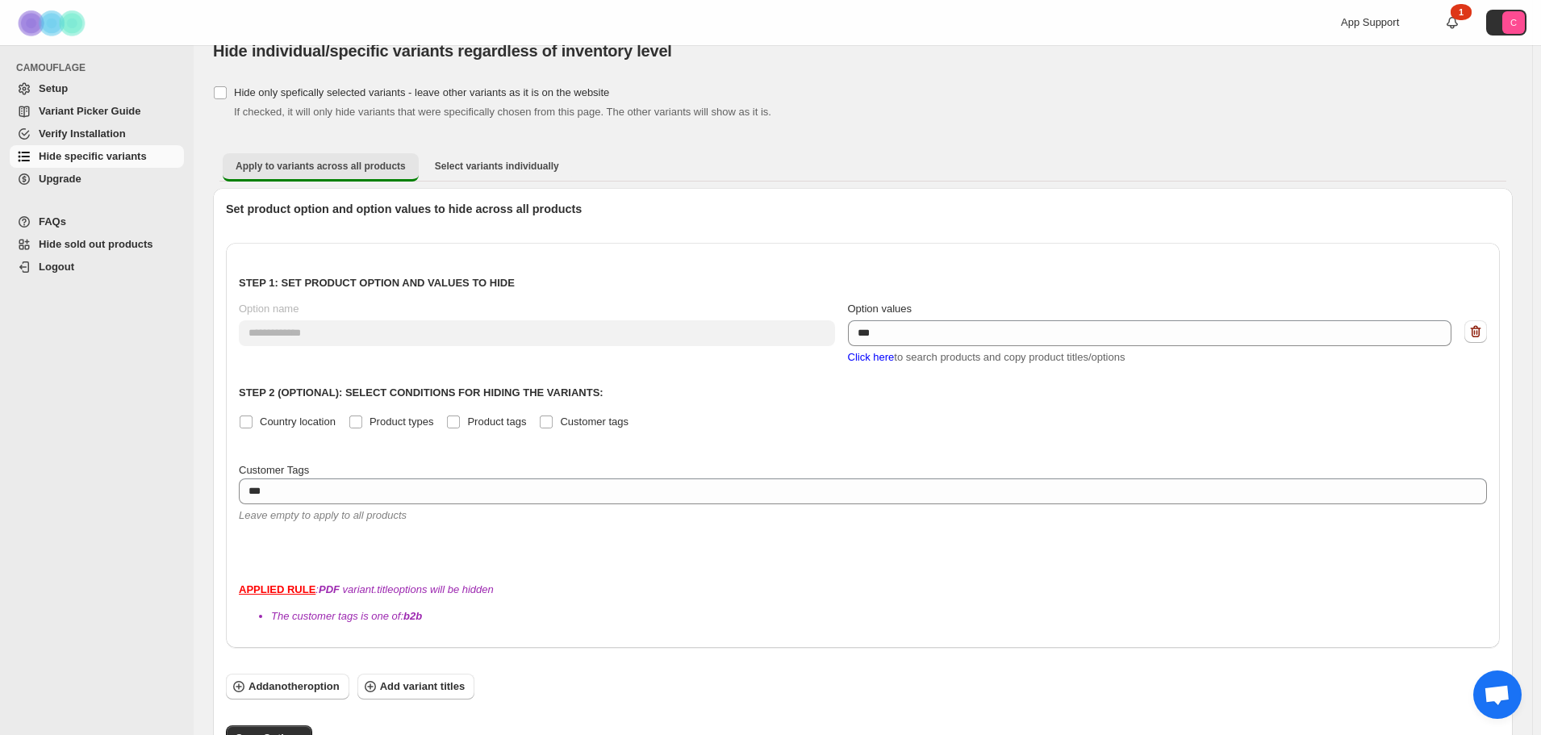
scroll to position [48, 0]
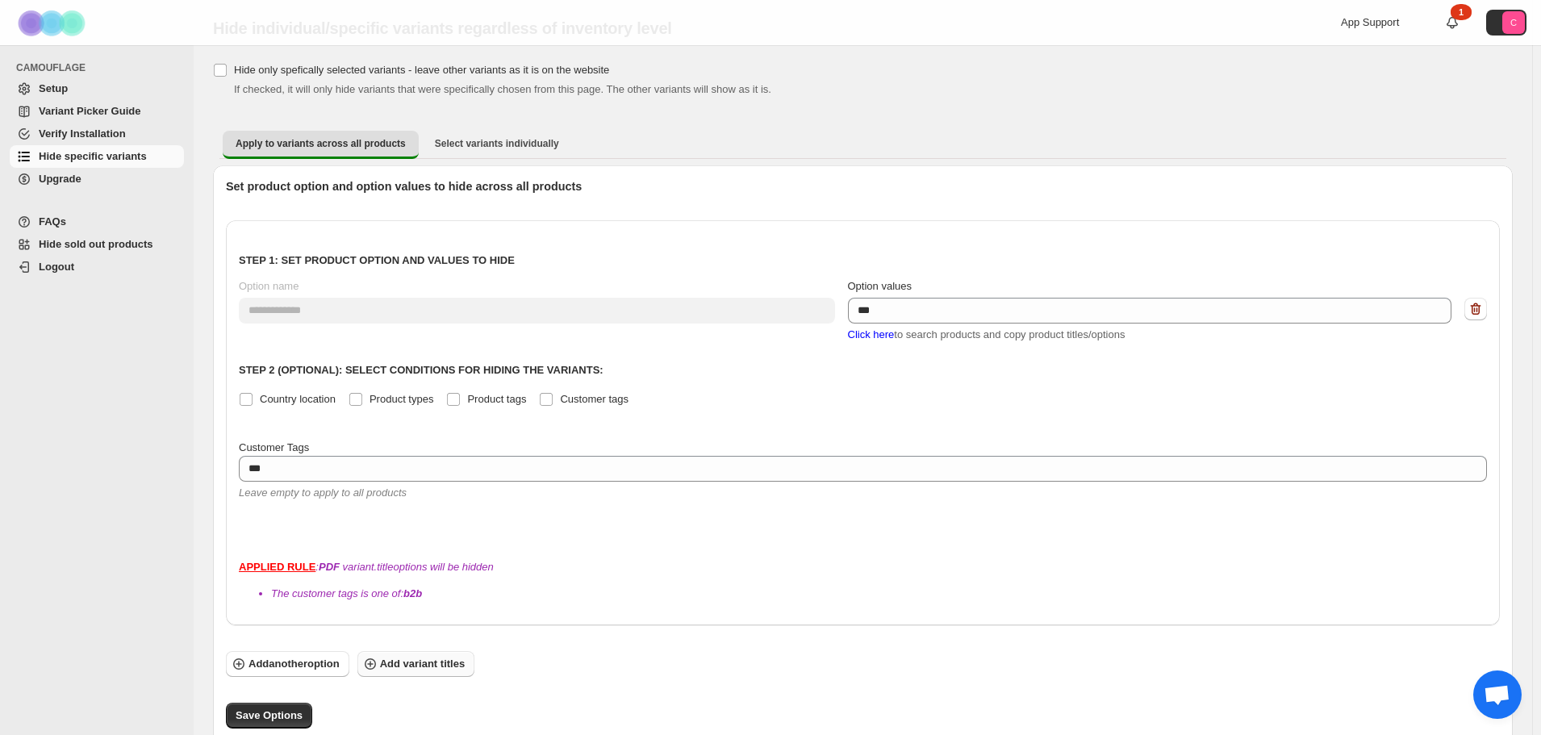
click at [428, 656] on span "Add variant titles" at bounding box center [422, 664] width 85 height 16
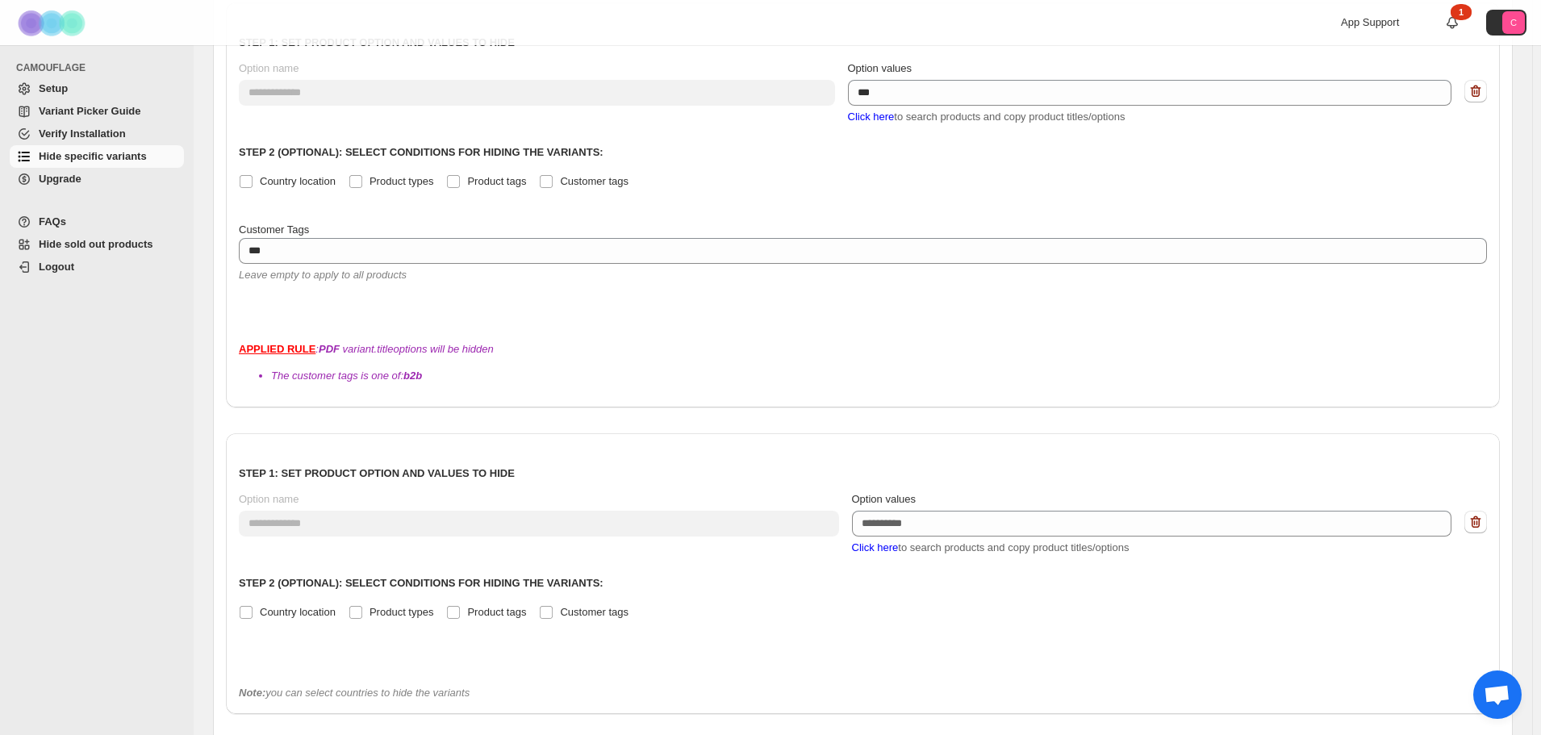
scroll to position [354, 0]
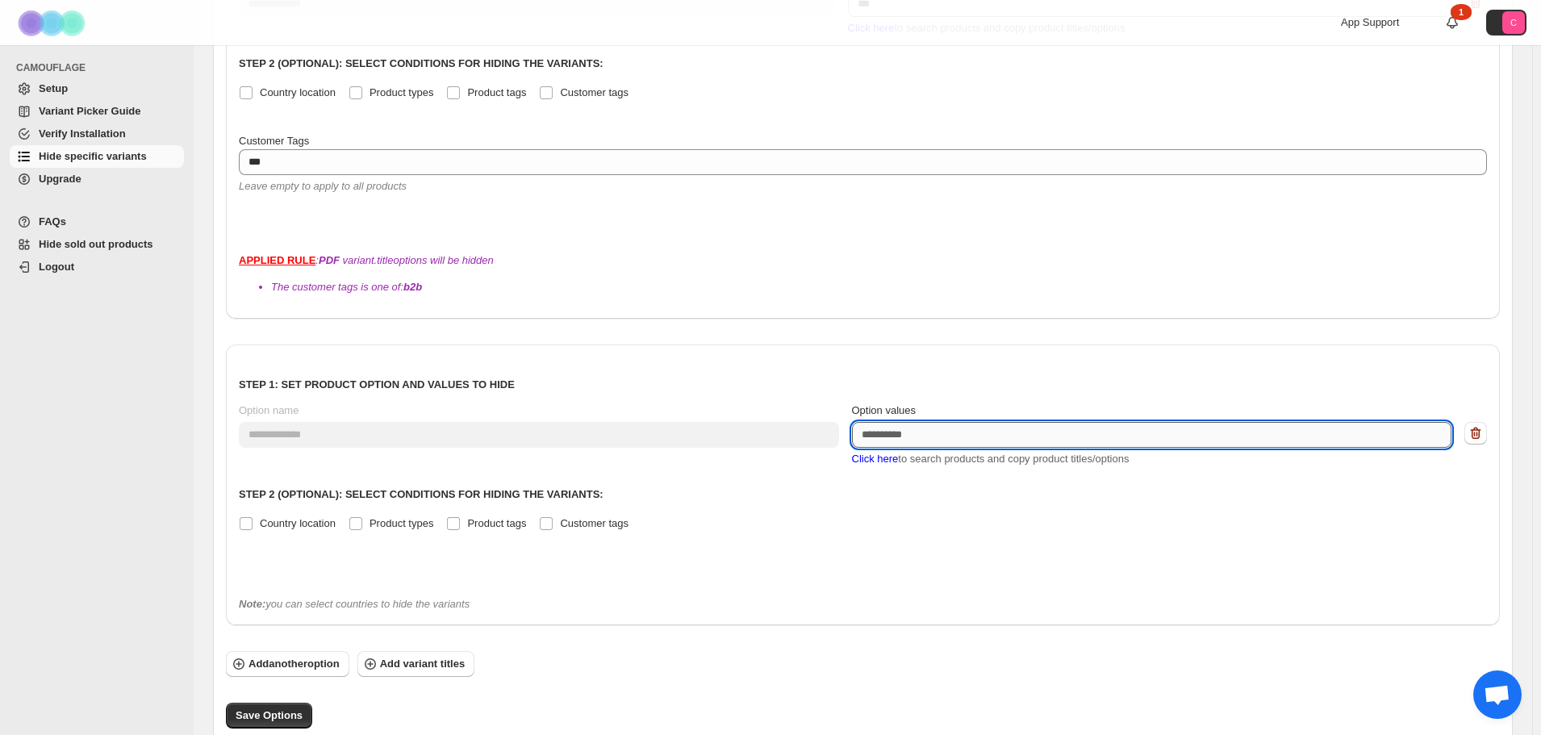
click at [967, 422] on textarea "Option values" at bounding box center [1152, 435] width 600 height 26
paste textarea "*******"
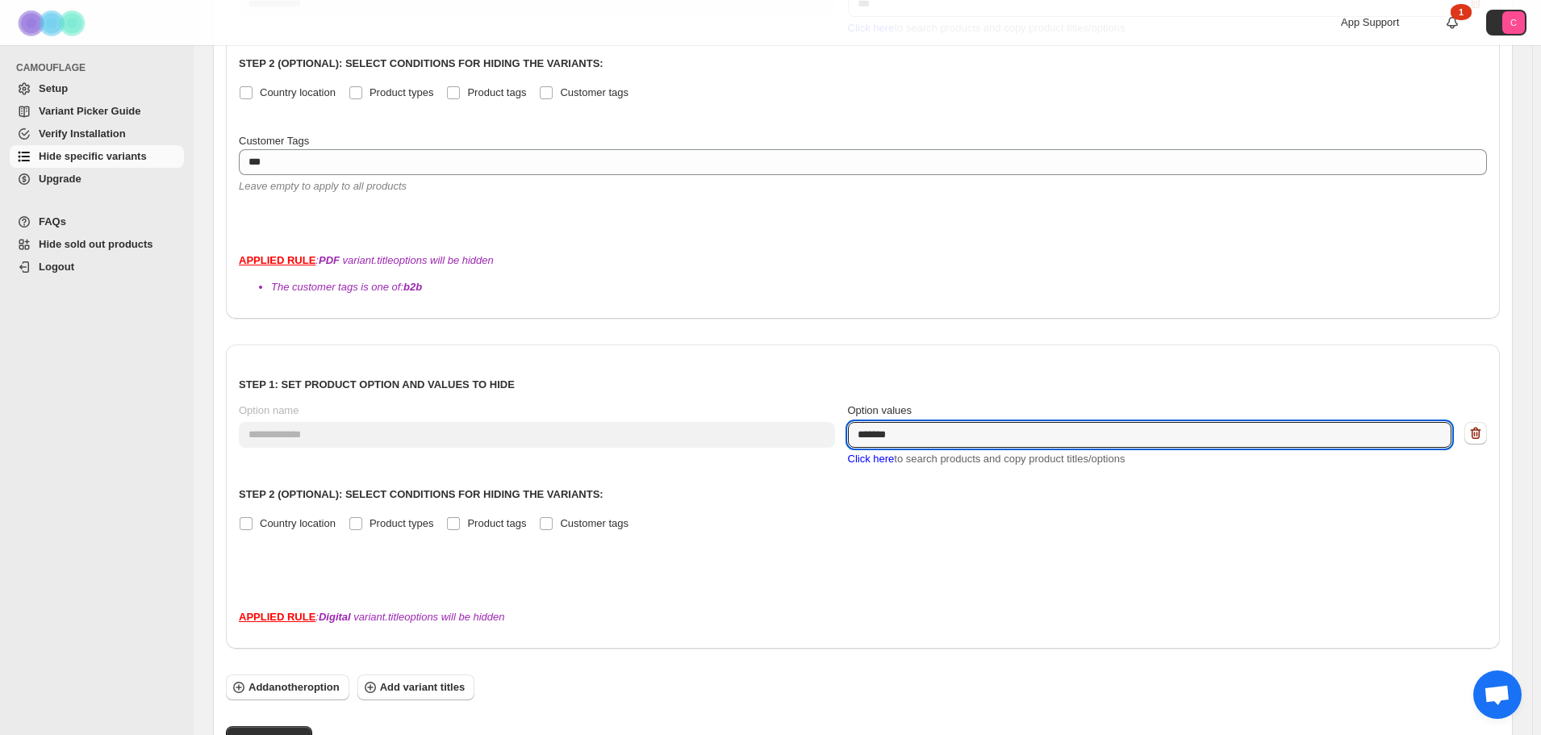
type textarea "*******"
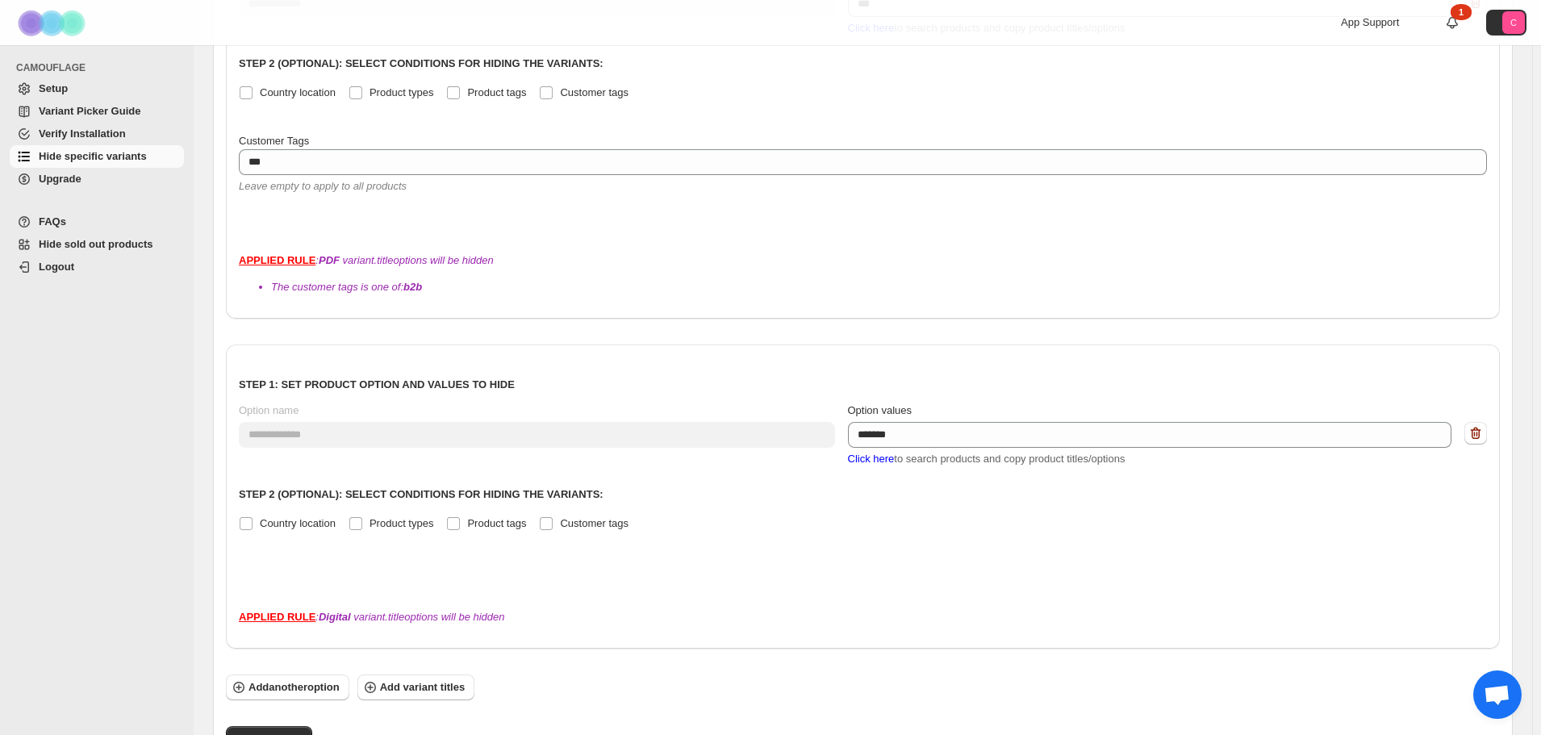
click at [817, 473] on div "**********" at bounding box center [863, 470] width 1248 height 226
click at [537, 512] on div "Country location Product types Product tags Customer tags" at bounding box center [863, 523] width 1248 height 23
click at [540, 516] on span at bounding box center [546, 523] width 15 height 15
click at [984, 512] on div "Country location Product types Product tags Customer tags" at bounding box center [863, 523] width 1248 height 23
click at [281, 731] on span "Save Options" at bounding box center [269, 739] width 67 height 16
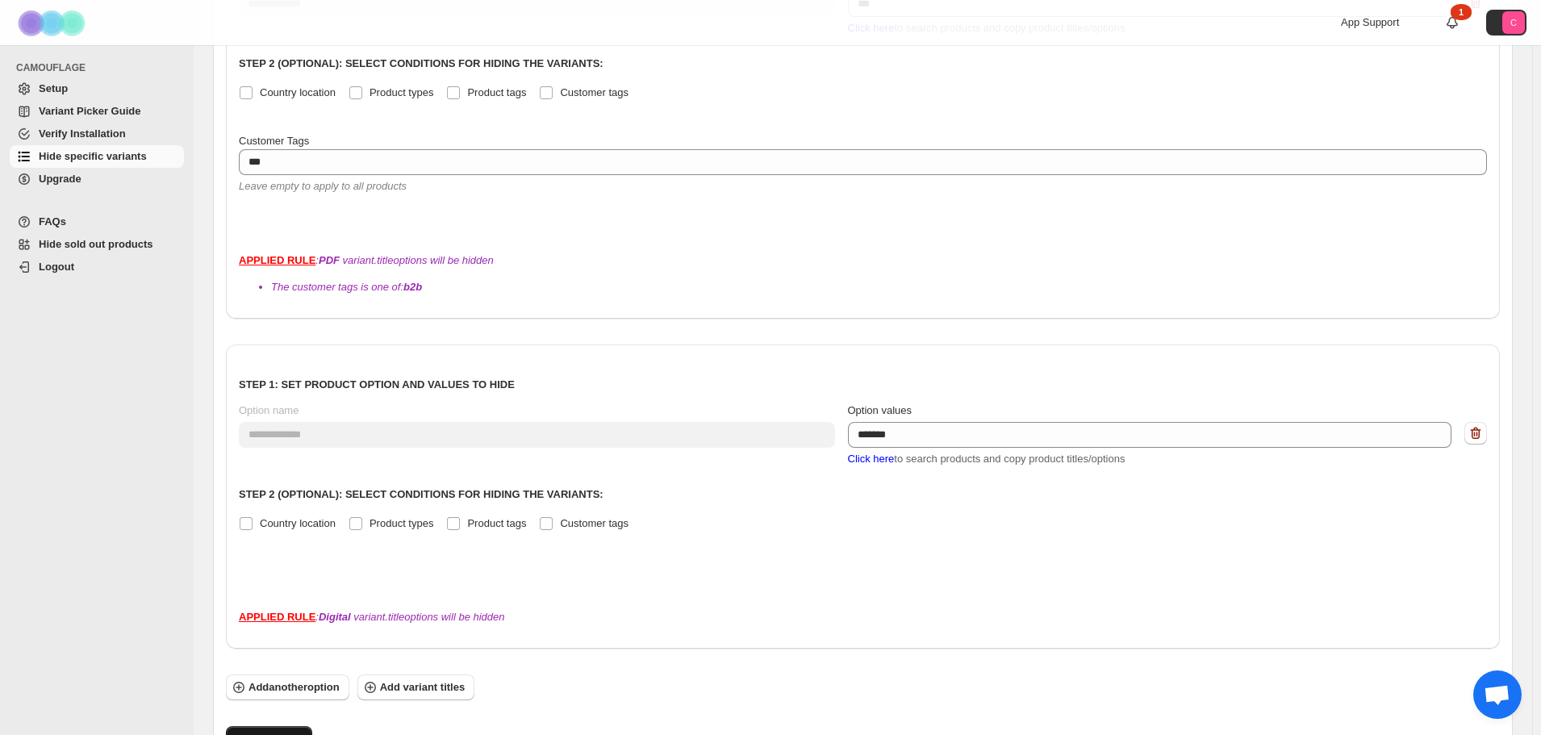
click at [265, 731] on span "Save Options" at bounding box center [269, 739] width 67 height 16
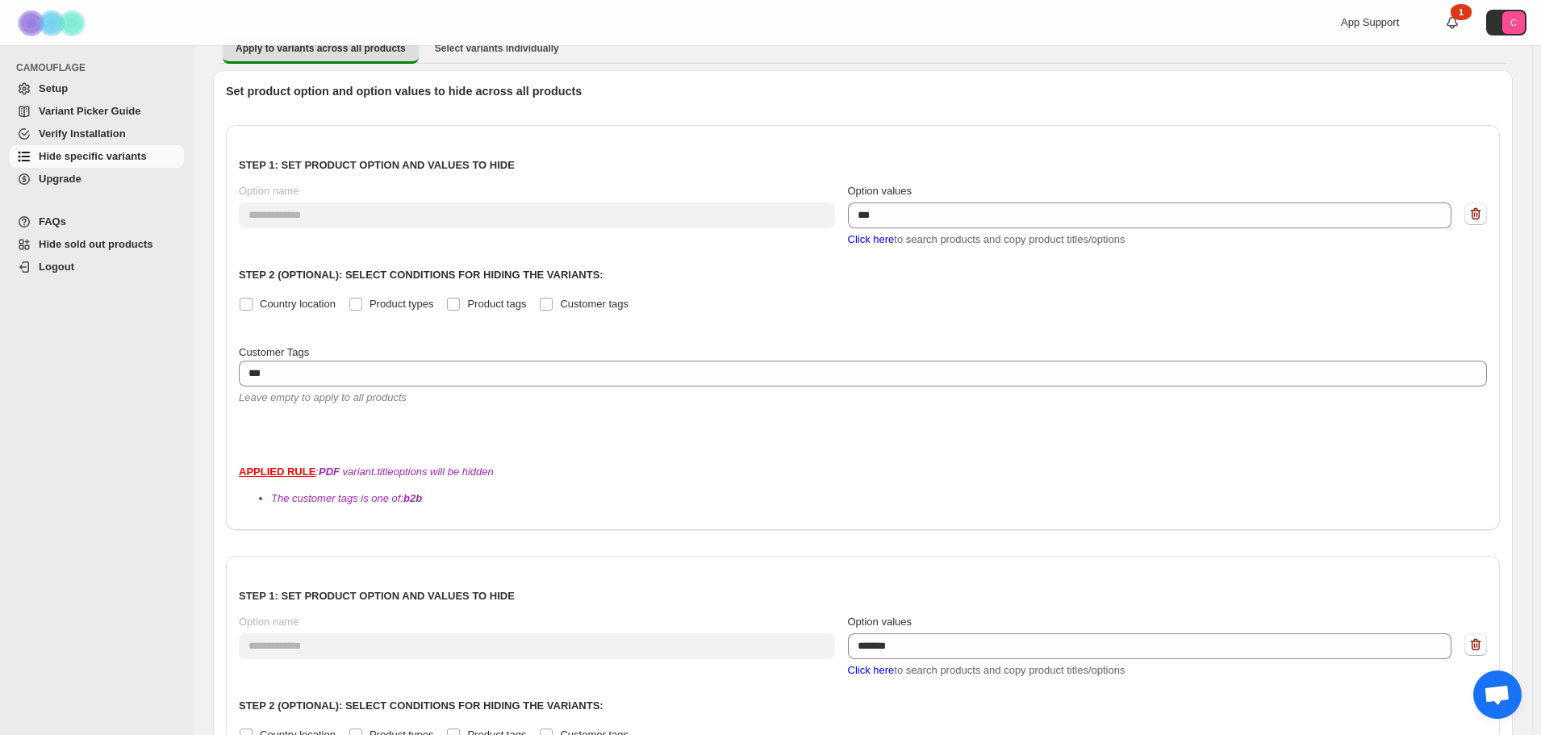
scroll to position [0, 0]
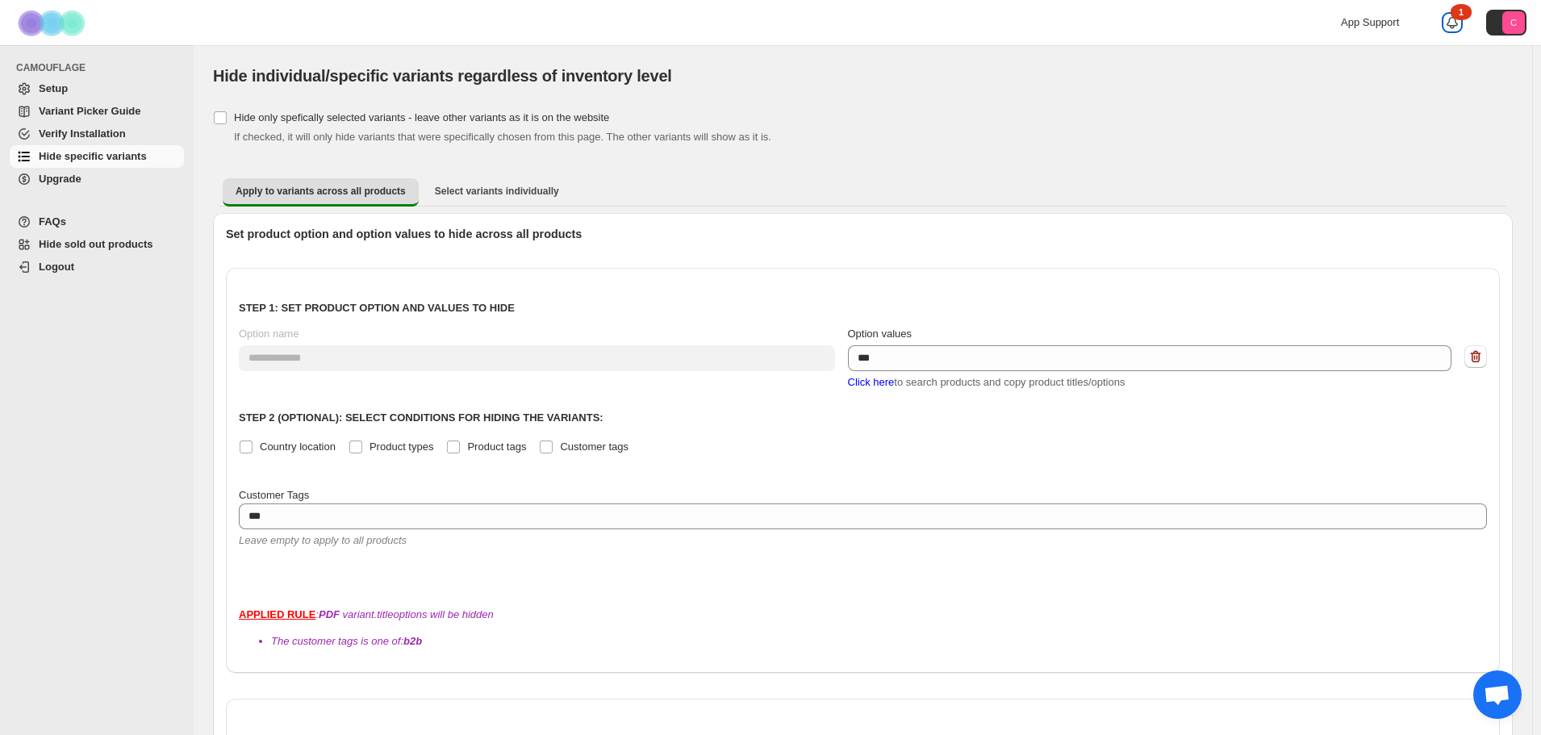
click at [1472, 15] on div "1" at bounding box center [1461, 12] width 21 height 16
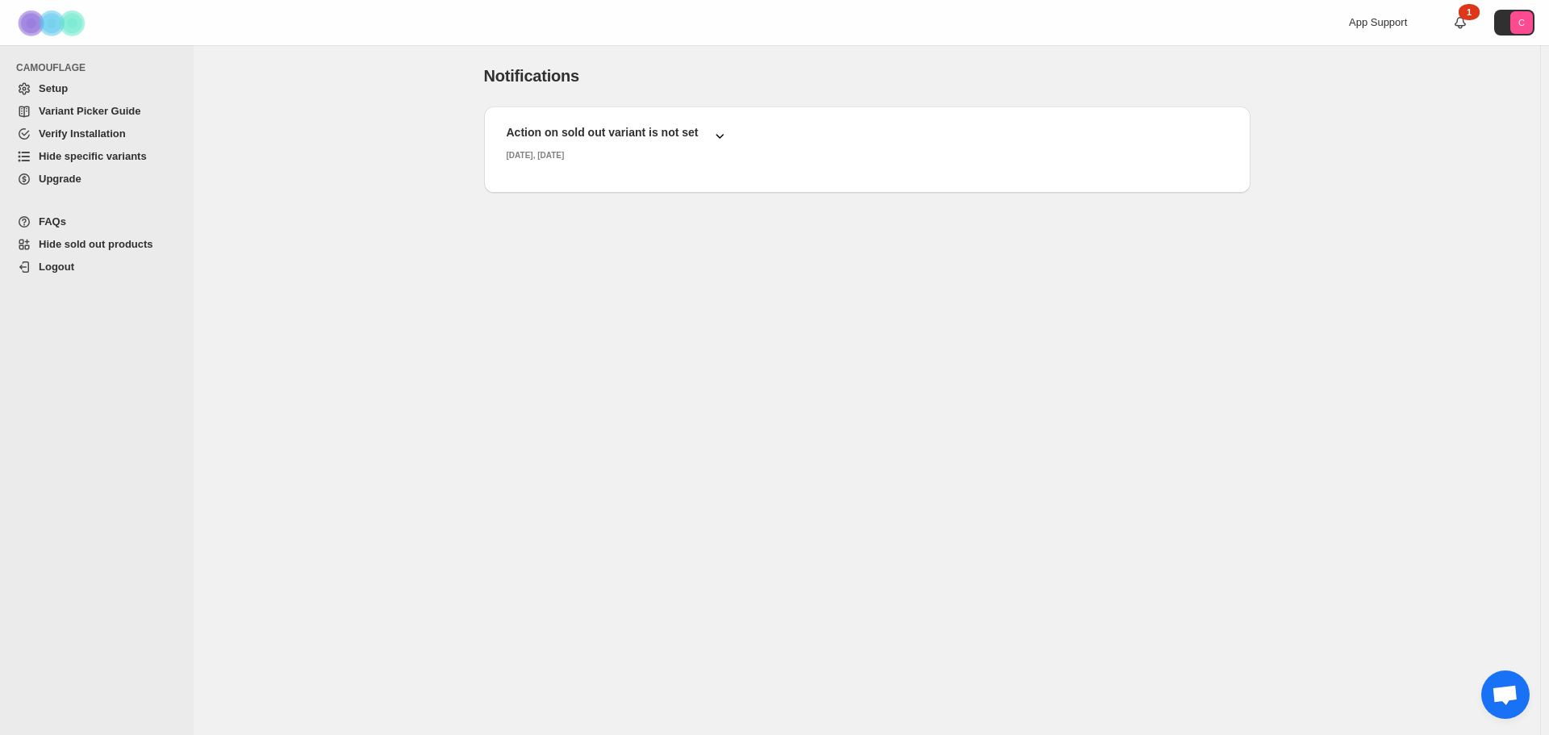
click at [722, 138] on icon "button" at bounding box center [720, 135] width 16 height 16
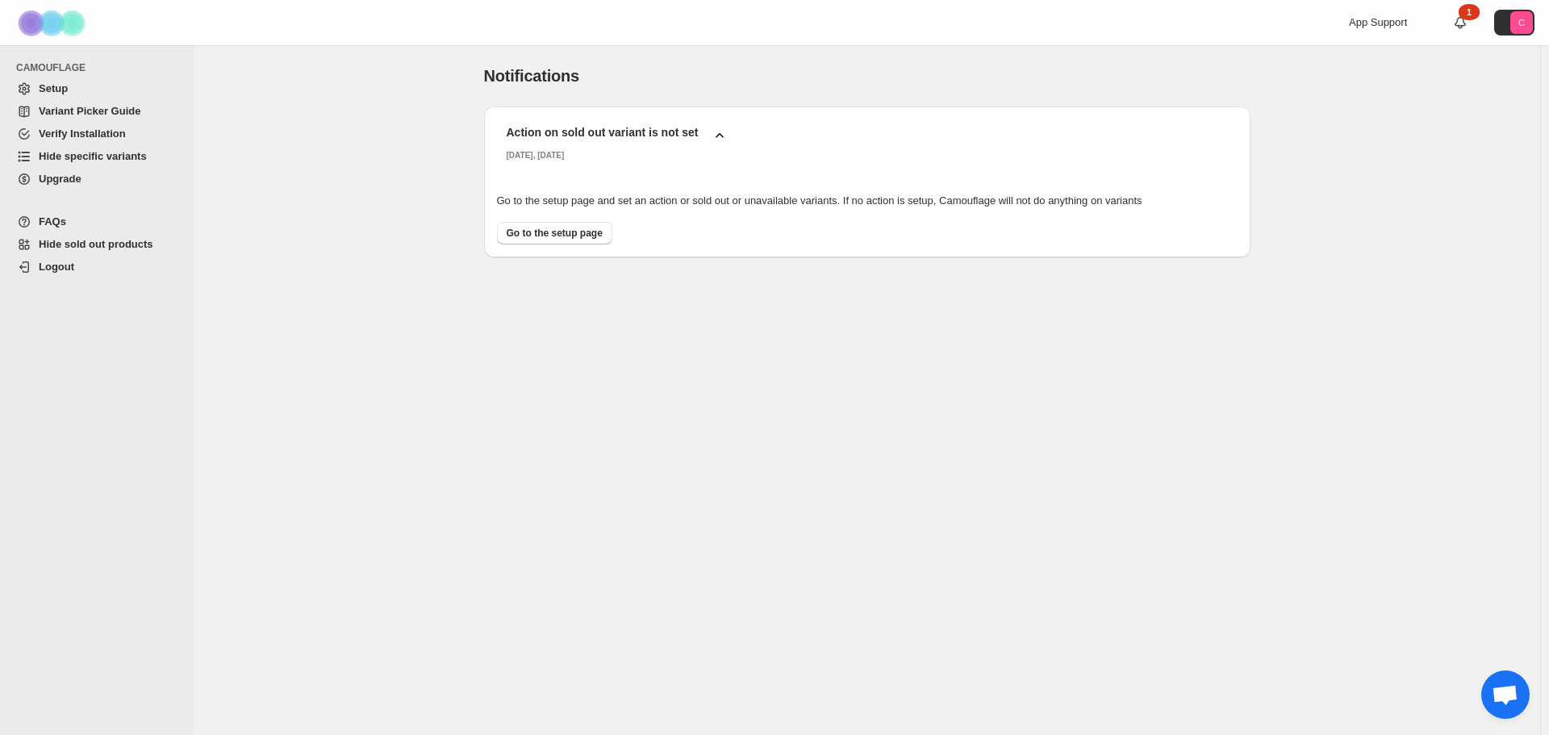
click at [722, 138] on icon "button" at bounding box center [720, 135] width 16 height 16
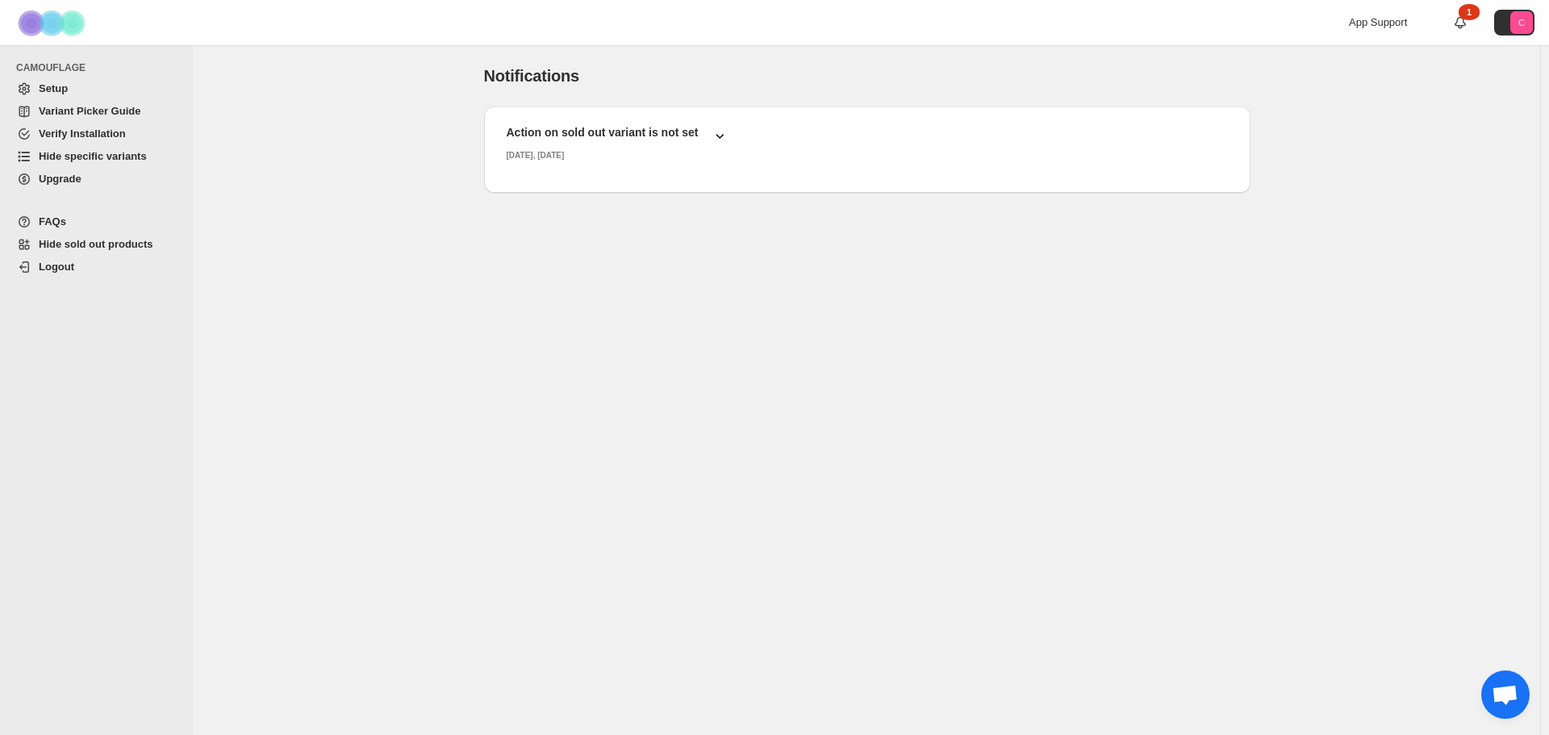
click at [98, 153] on span "Hide specific variants" at bounding box center [93, 156] width 108 height 12
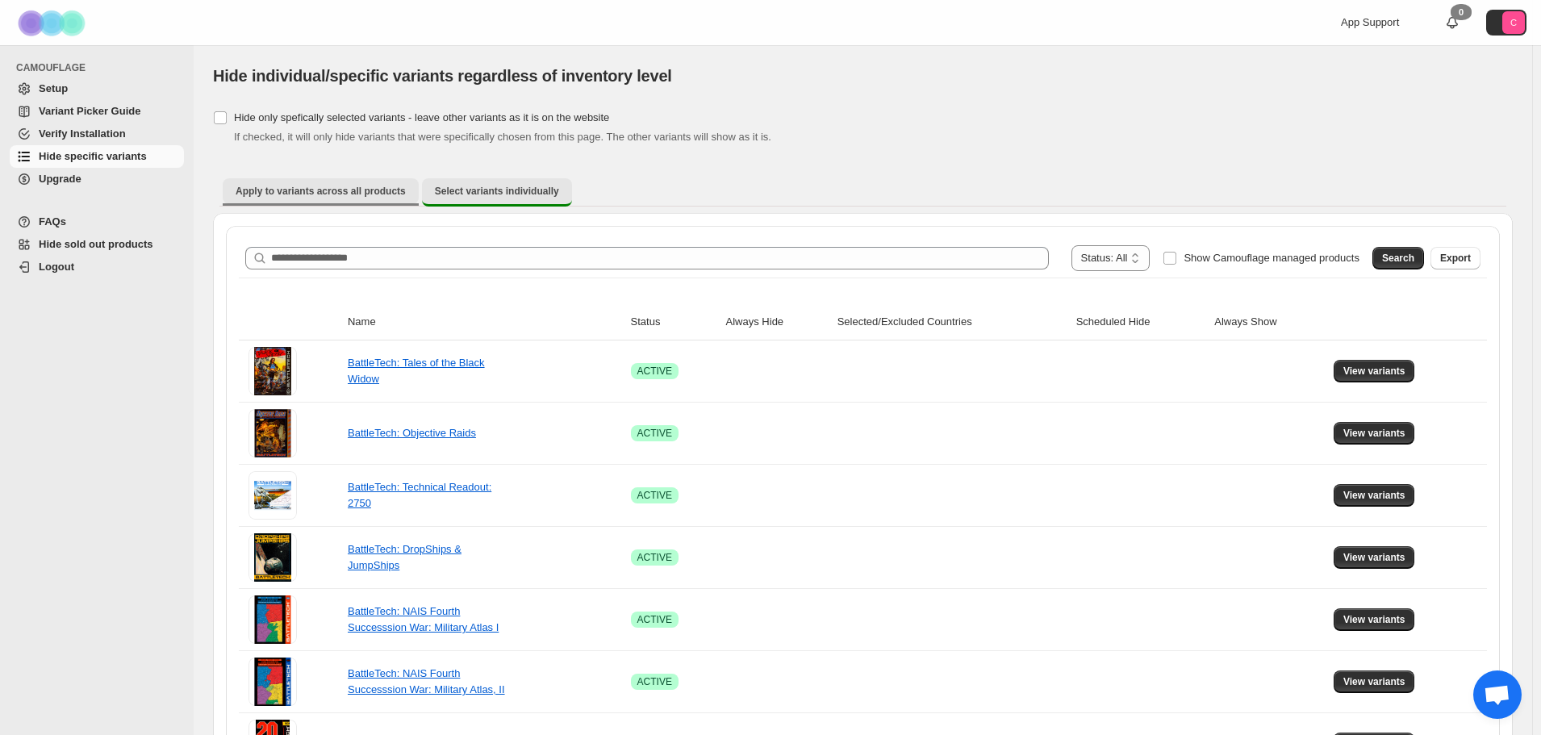
click at [370, 194] on span "Apply to variants across all products" at bounding box center [321, 191] width 170 height 13
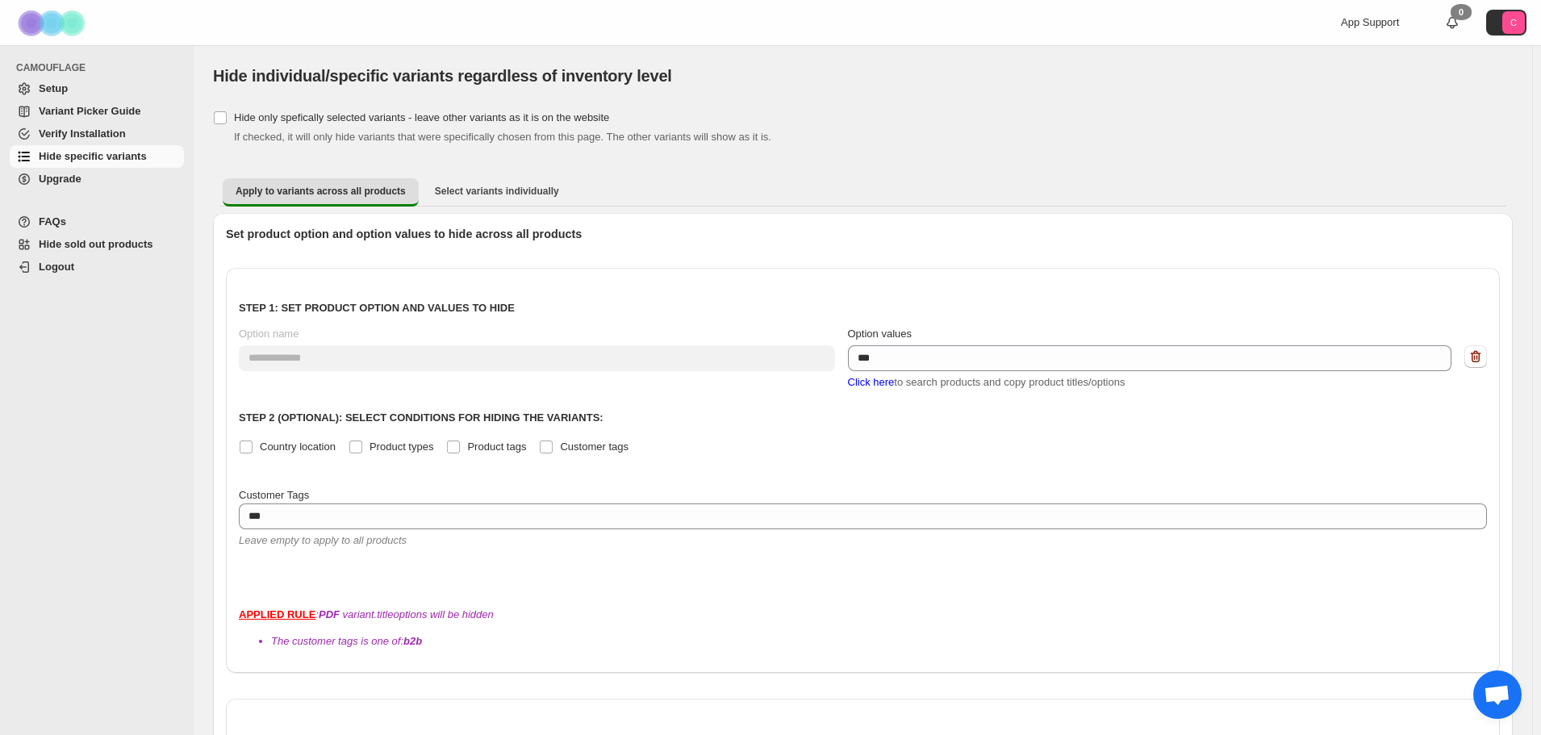
click at [714, 313] on p "Step 1: Set product option and values to hide" at bounding box center [863, 308] width 1248 height 16
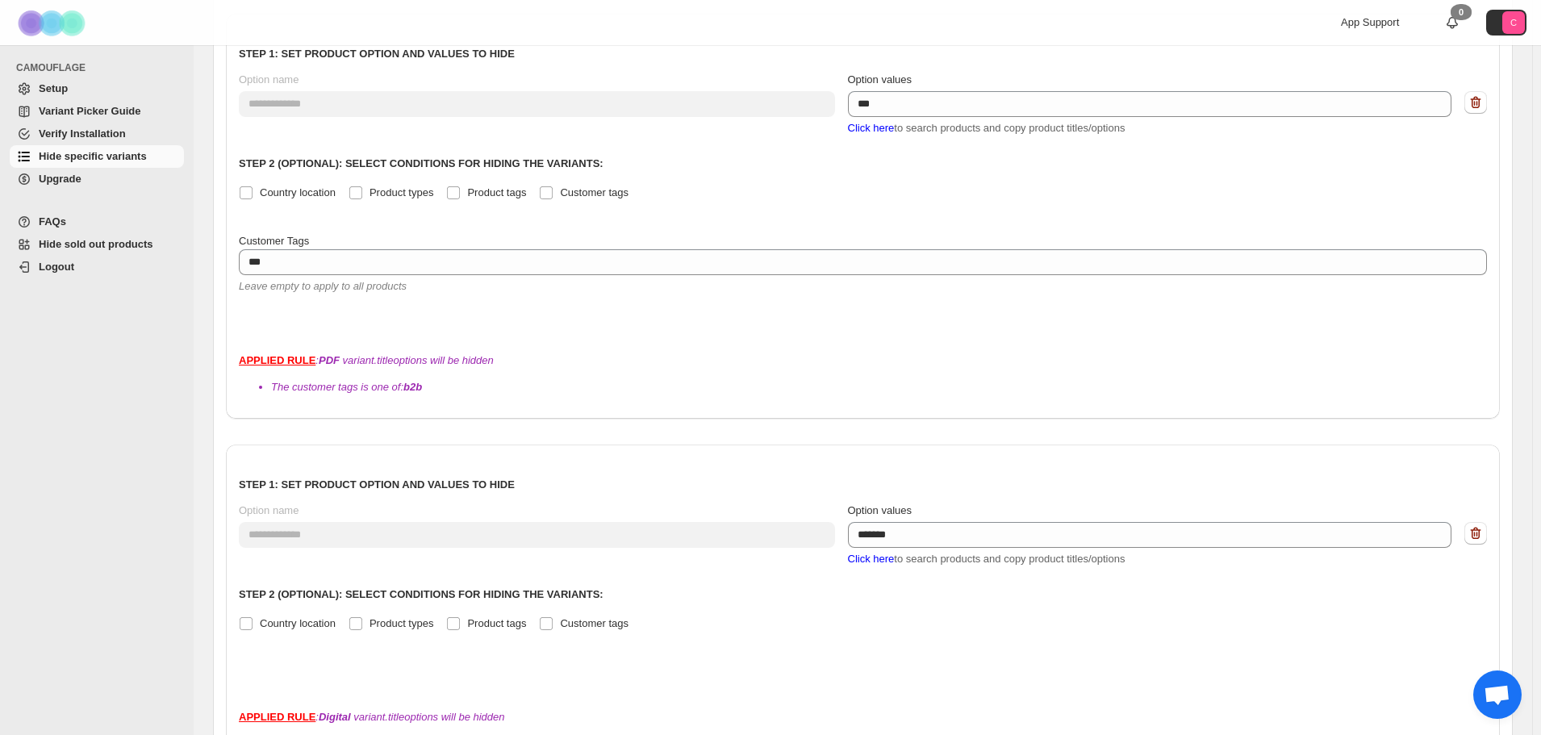
scroll to position [378, 0]
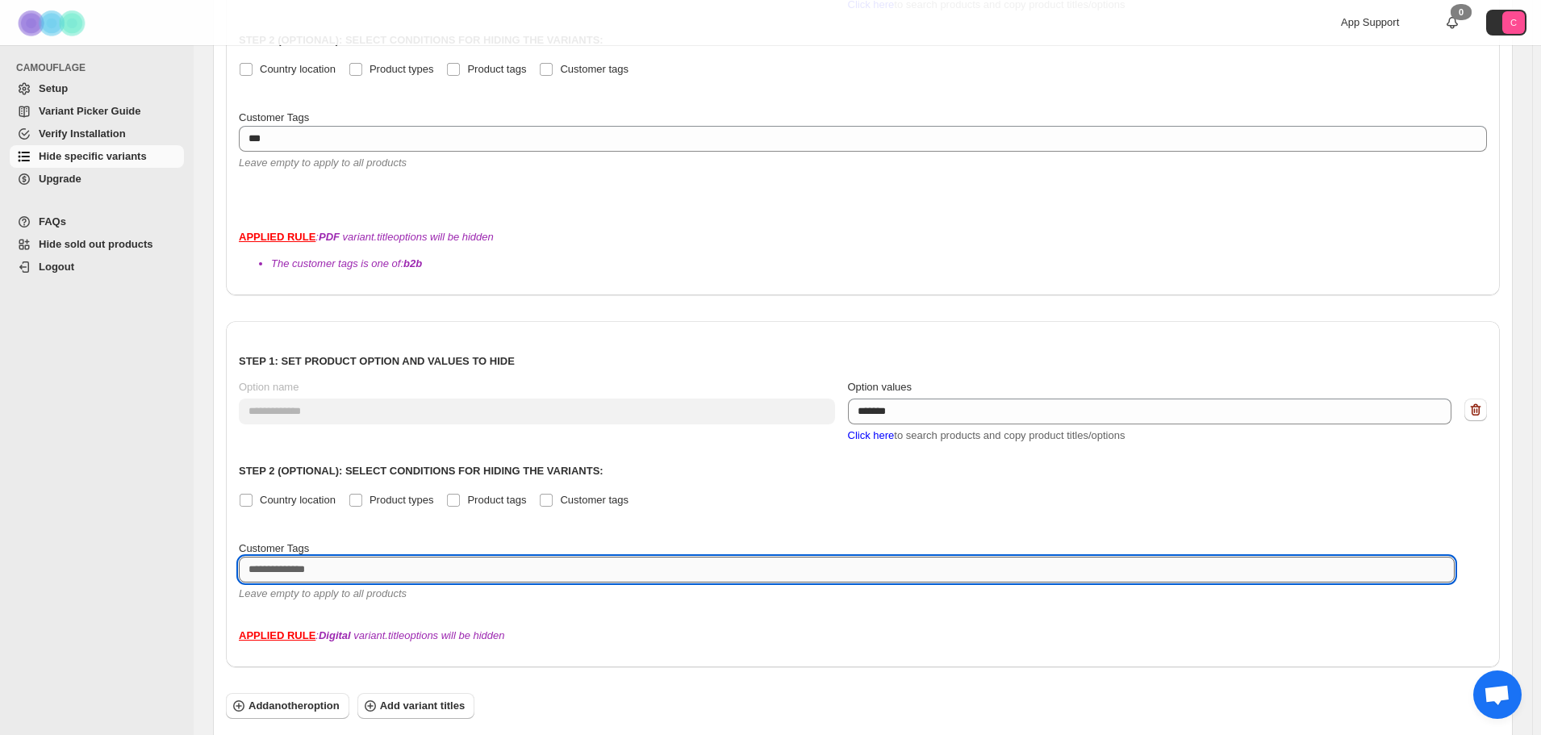
click at [433, 557] on textarea at bounding box center [847, 570] width 1216 height 26
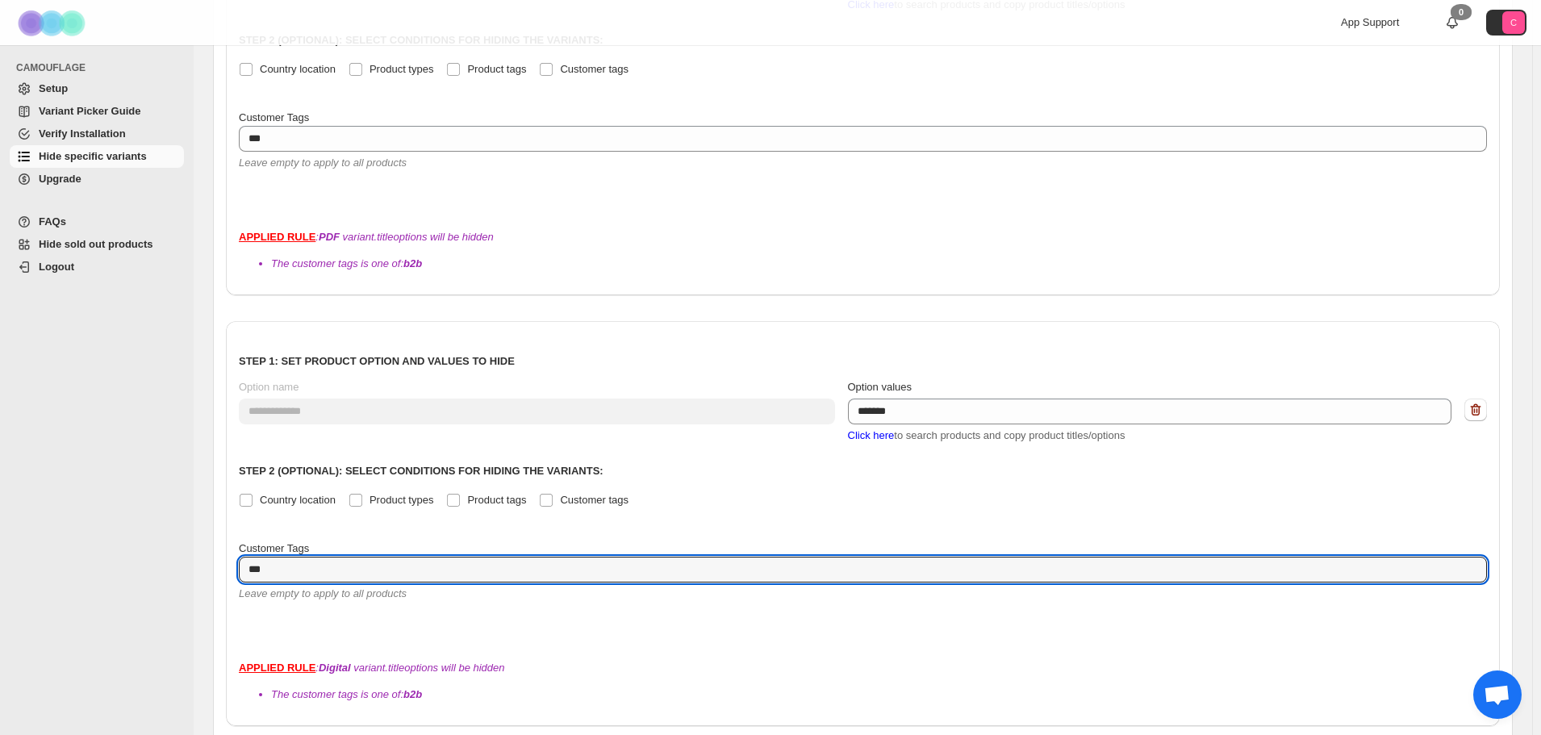
type textarea "***"
click at [527, 574] on div "**********" at bounding box center [863, 523] width 1274 height 405
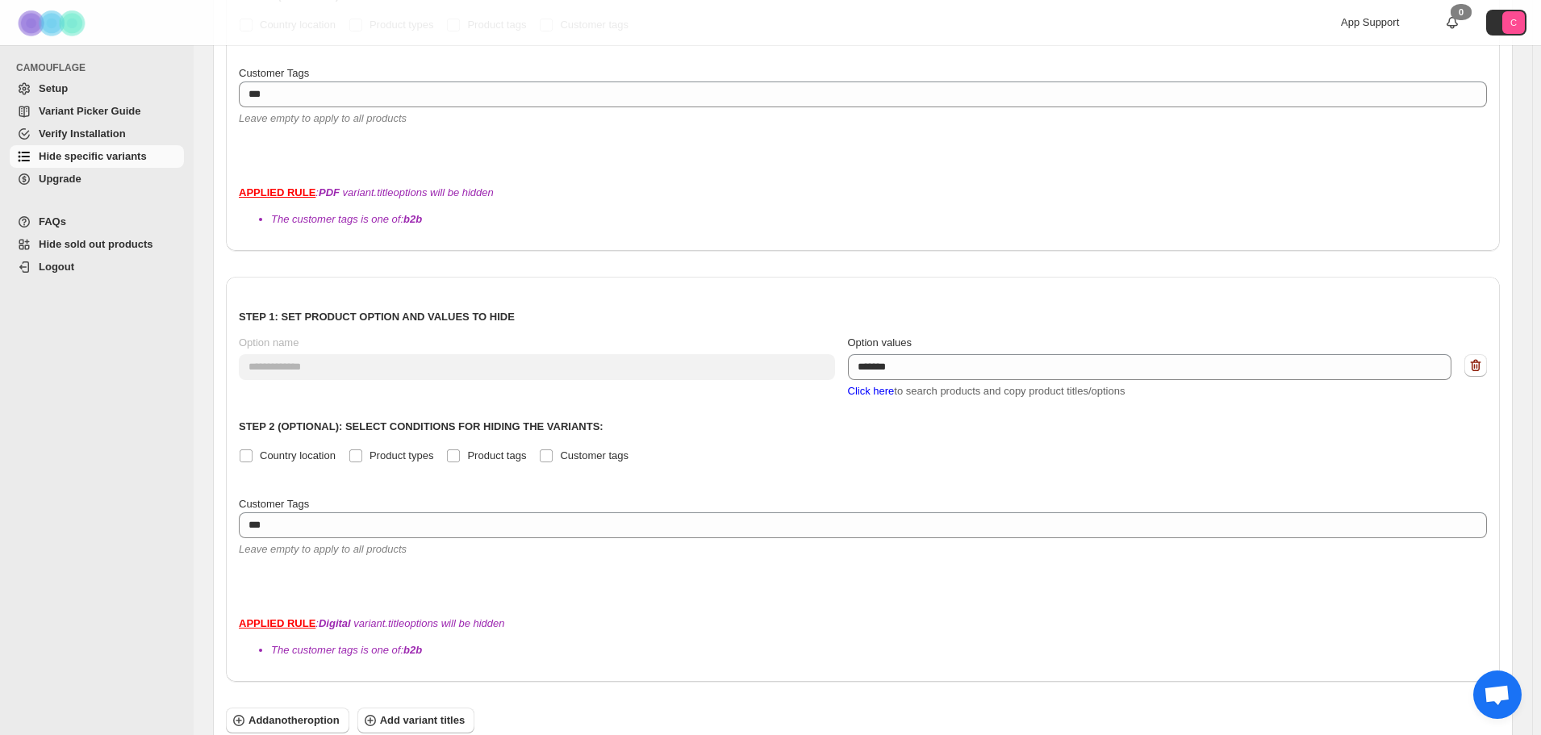
scroll to position [446, 0]
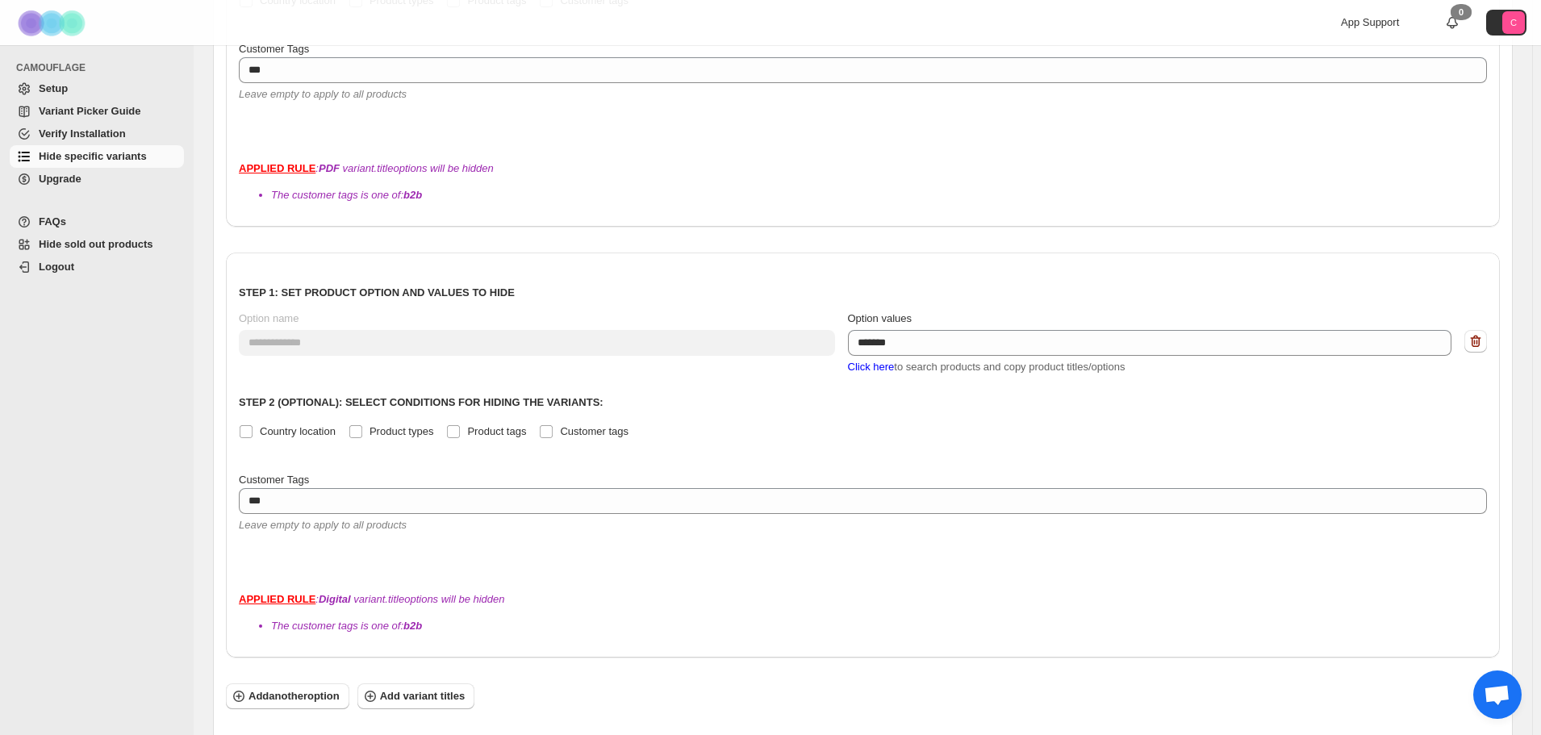
click at [278, 734] on span "Save Options" at bounding box center [269, 748] width 67 height 16
click at [888, 361] on span "Click here" at bounding box center [871, 367] width 47 height 12
click at [903, 395] on p "Step 2 (Optional): Select conditions for hiding the variants:" at bounding box center [863, 403] width 1248 height 16
click at [880, 361] on span "Click here" at bounding box center [871, 367] width 47 height 12
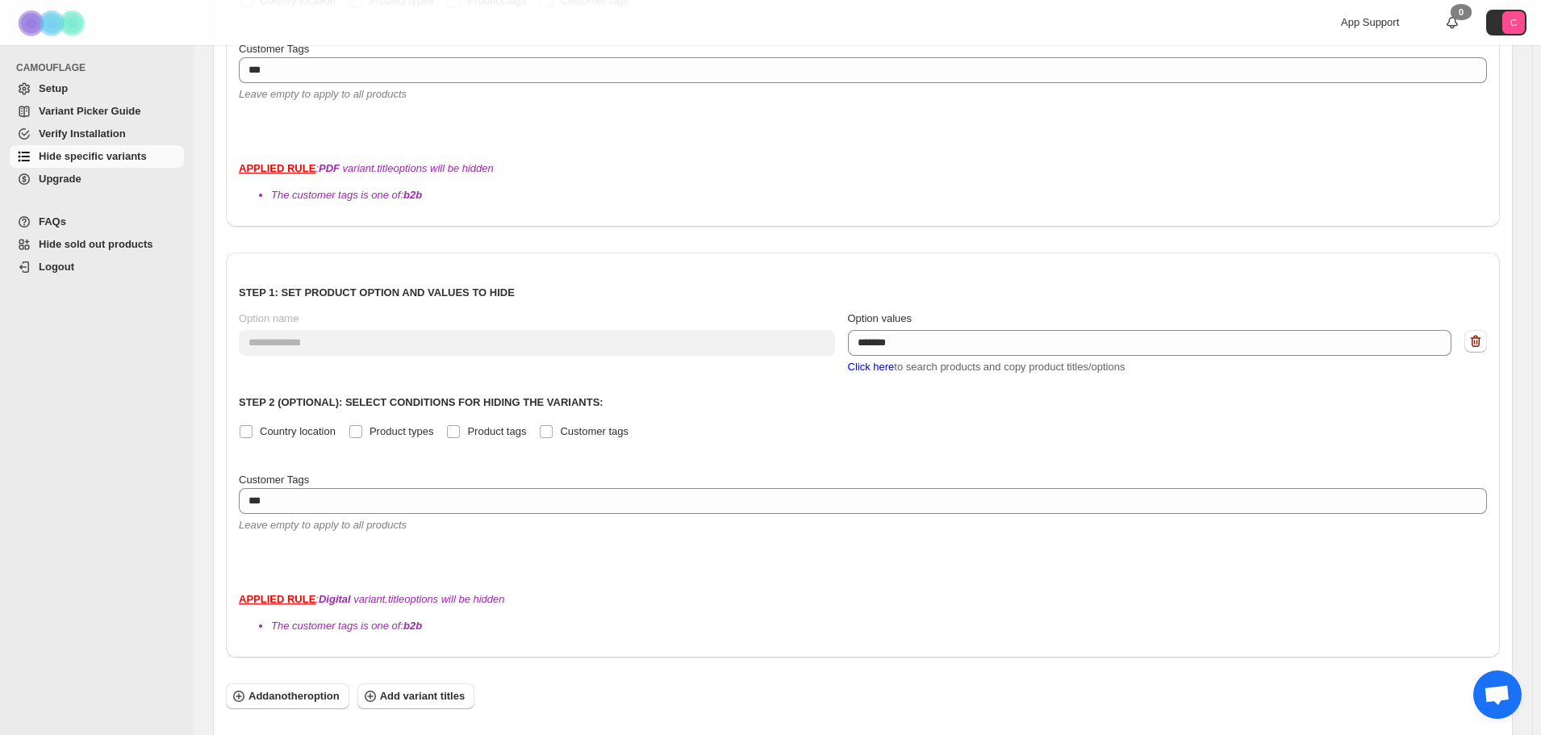
click at [907, 395] on p "Step 2 (Optional): Select conditions for hiding the variants:" at bounding box center [863, 403] width 1248 height 16
drag, startPoint x: 297, startPoint y: 682, endPoint x: 306, endPoint y: 652, distance: 31.1
click at [297, 734] on span "Save Options" at bounding box center [269, 748] width 67 height 16
click at [153, 316] on div "CAMOUFLAGE Setup Variant Picker Guide Verify Installation Hide specific variant…" at bounding box center [97, 390] width 194 height 690
click at [343, 211] on div "**********" at bounding box center [863, 283] width 1274 height 1007
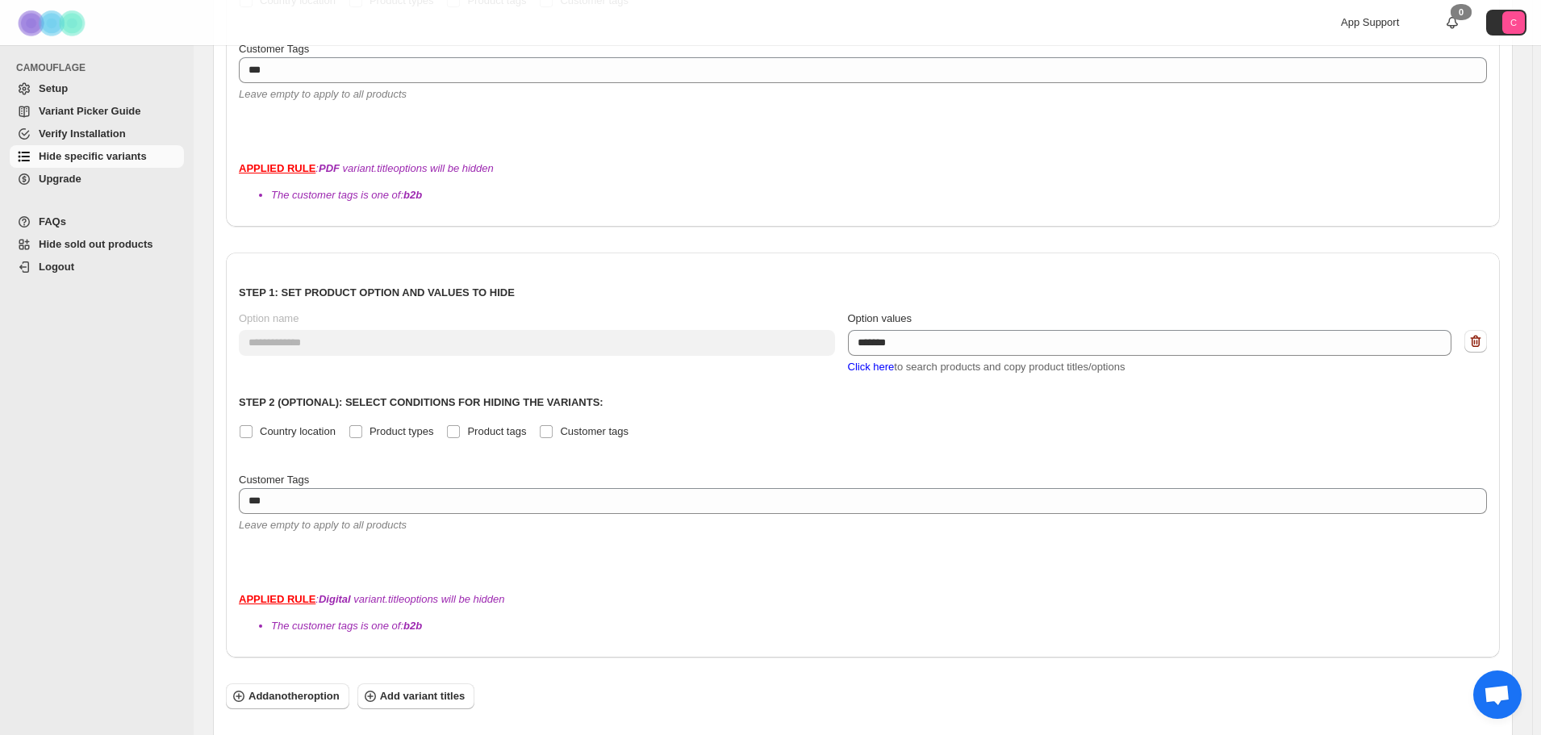
click at [649, 345] on div "**********" at bounding box center [863, 415] width 1248 height 300
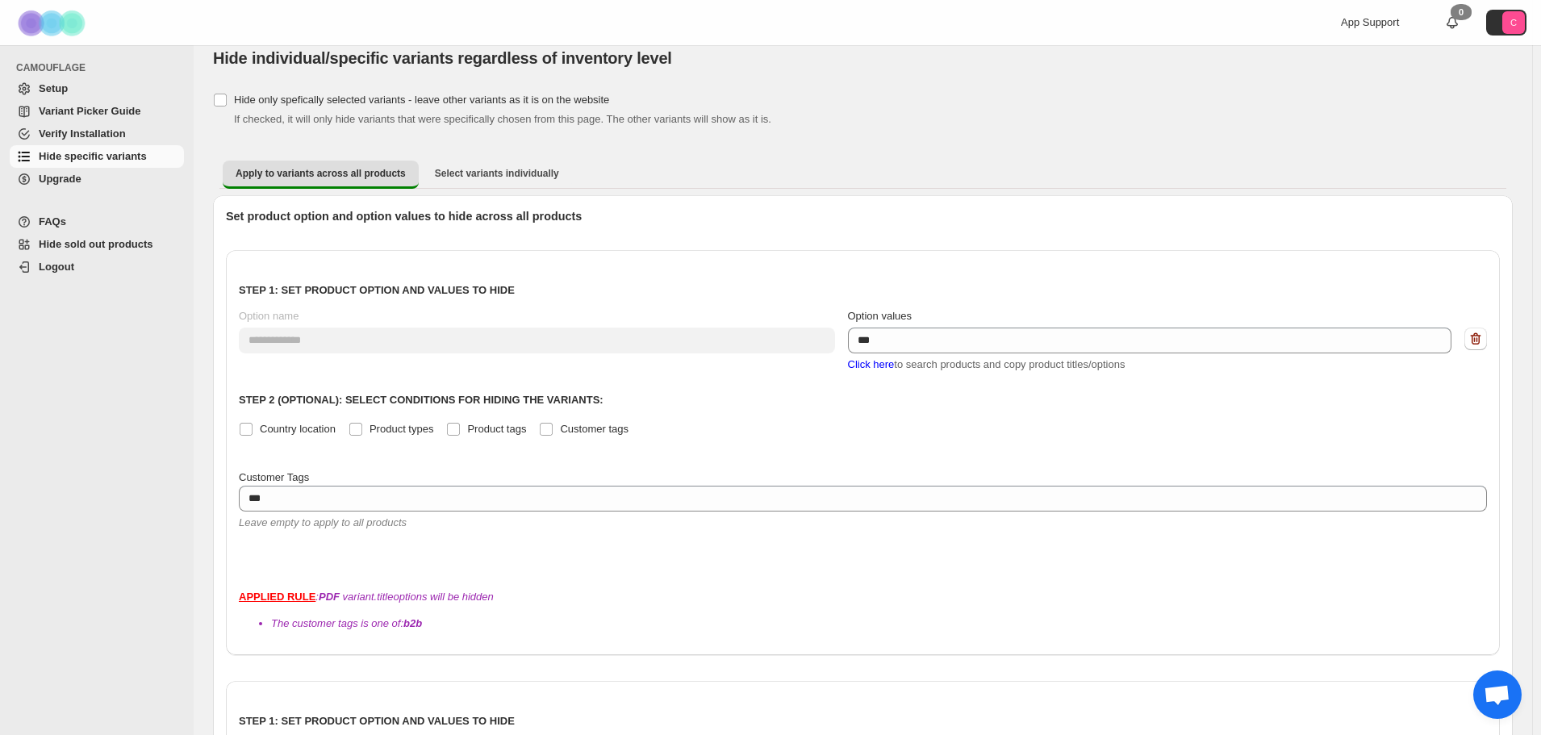
scroll to position [0, 0]
